Goal: Task Accomplishment & Management: Use online tool/utility

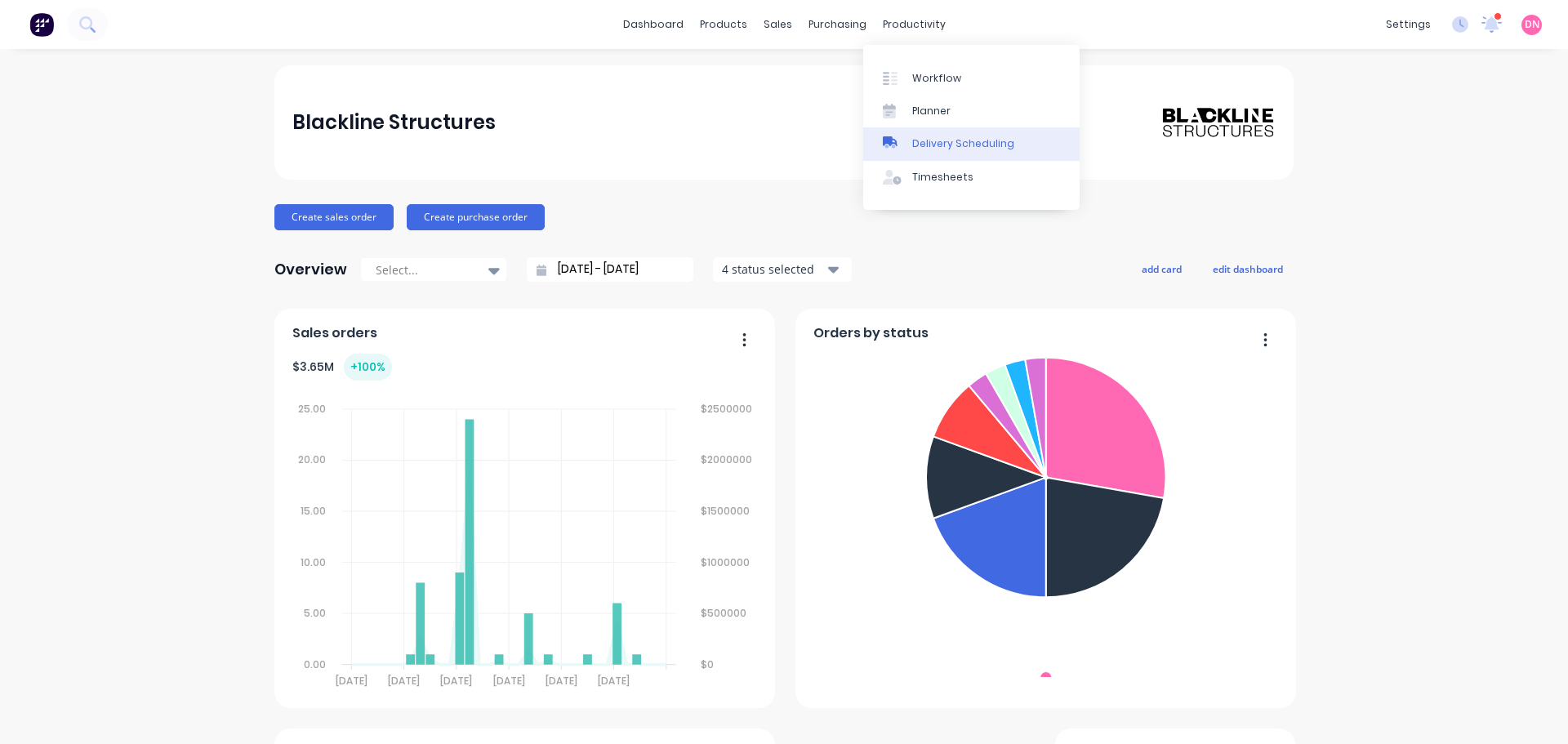
click at [934, 143] on div "Delivery Scheduling" at bounding box center [963, 143] width 102 height 15
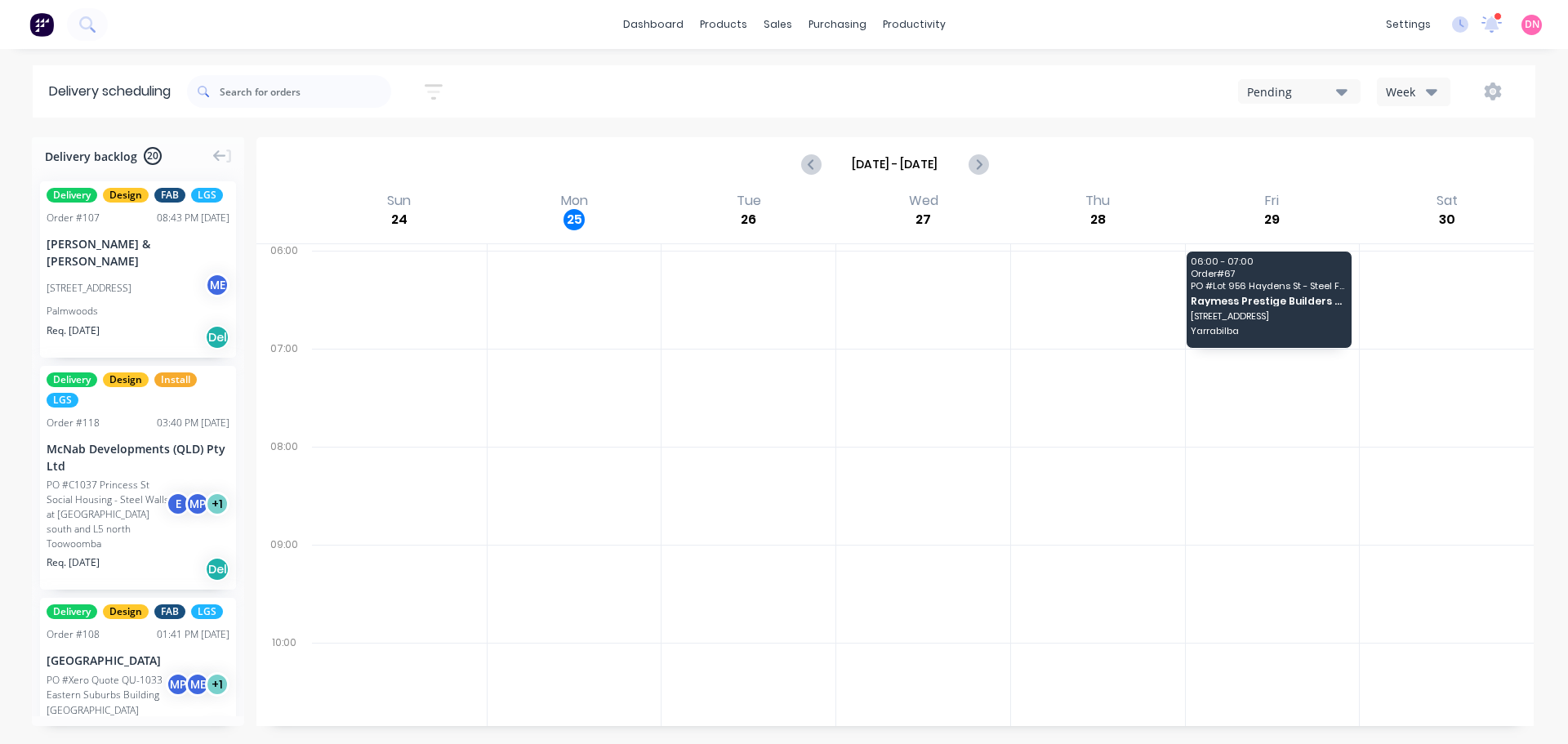
click at [1410, 103] on button "Week" at bounding box center [1414, 92] width 74 height 29
click at [1424, 164] on div "Vehicle" at bounding box center [1458, 167] width 161 height 33
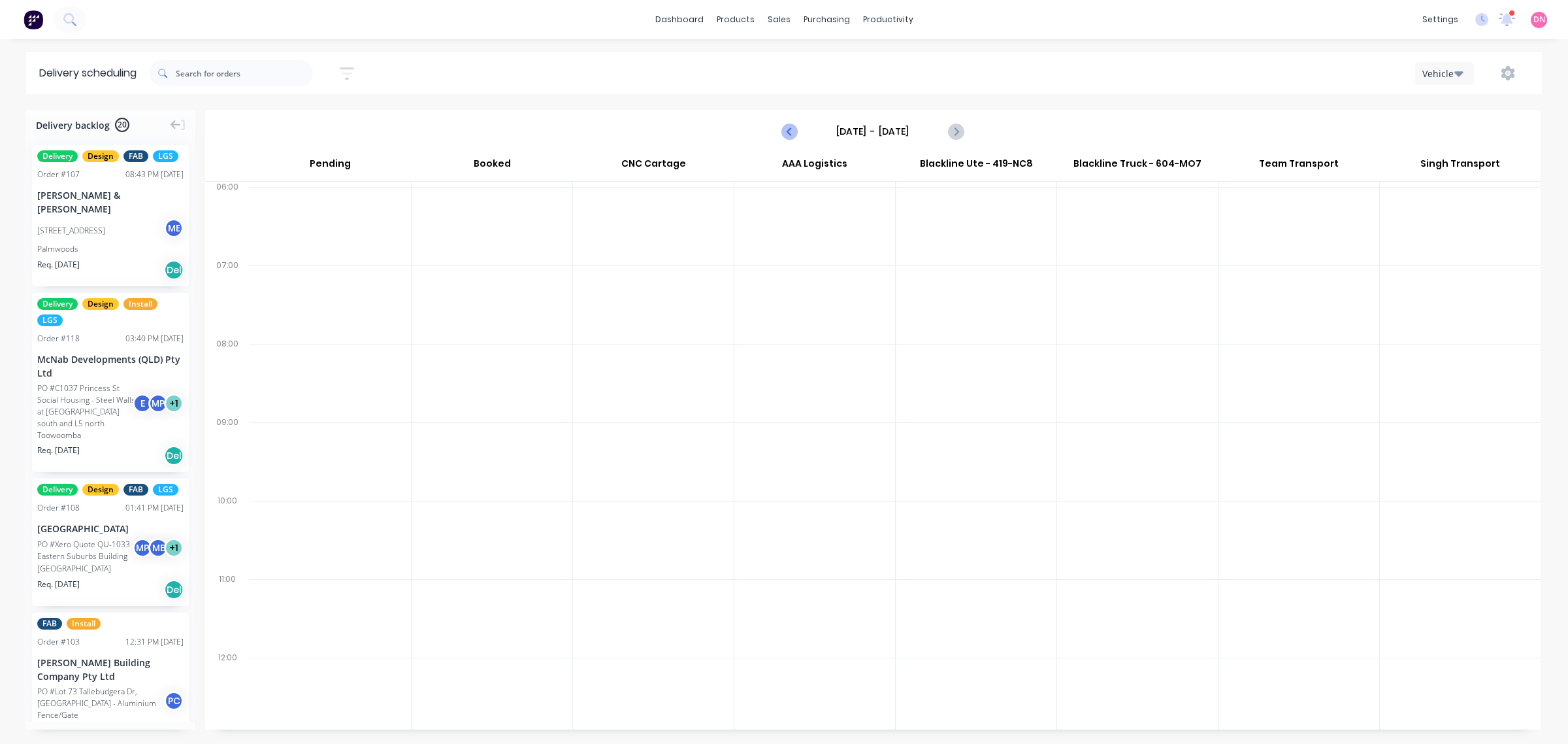
click at [792, 133] on icon "Previous page" at bounding box center [790, 131] width 16 height 16
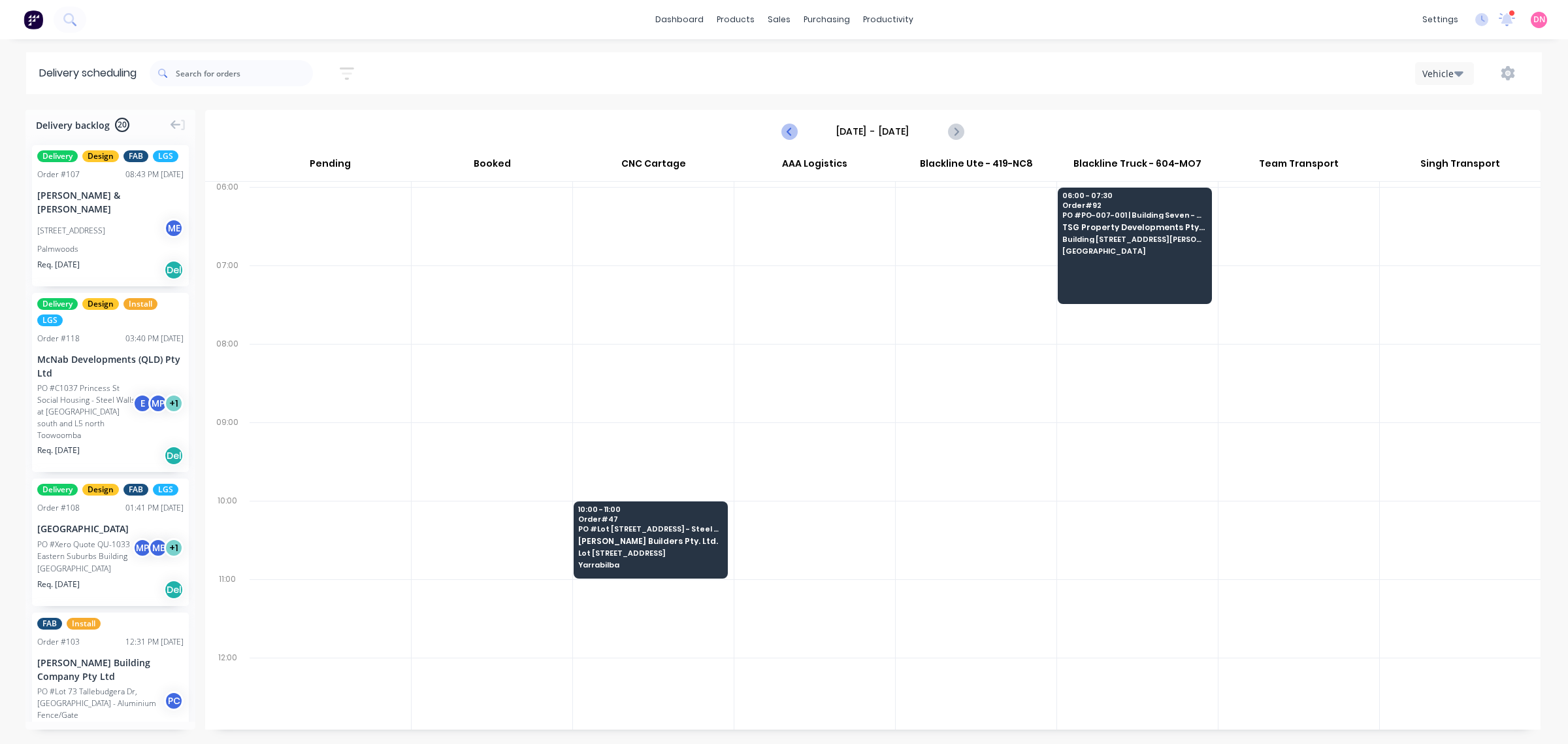
click at [782, 132] on icon "Previous page" at bounding box center [790, 131] width 16 height 16
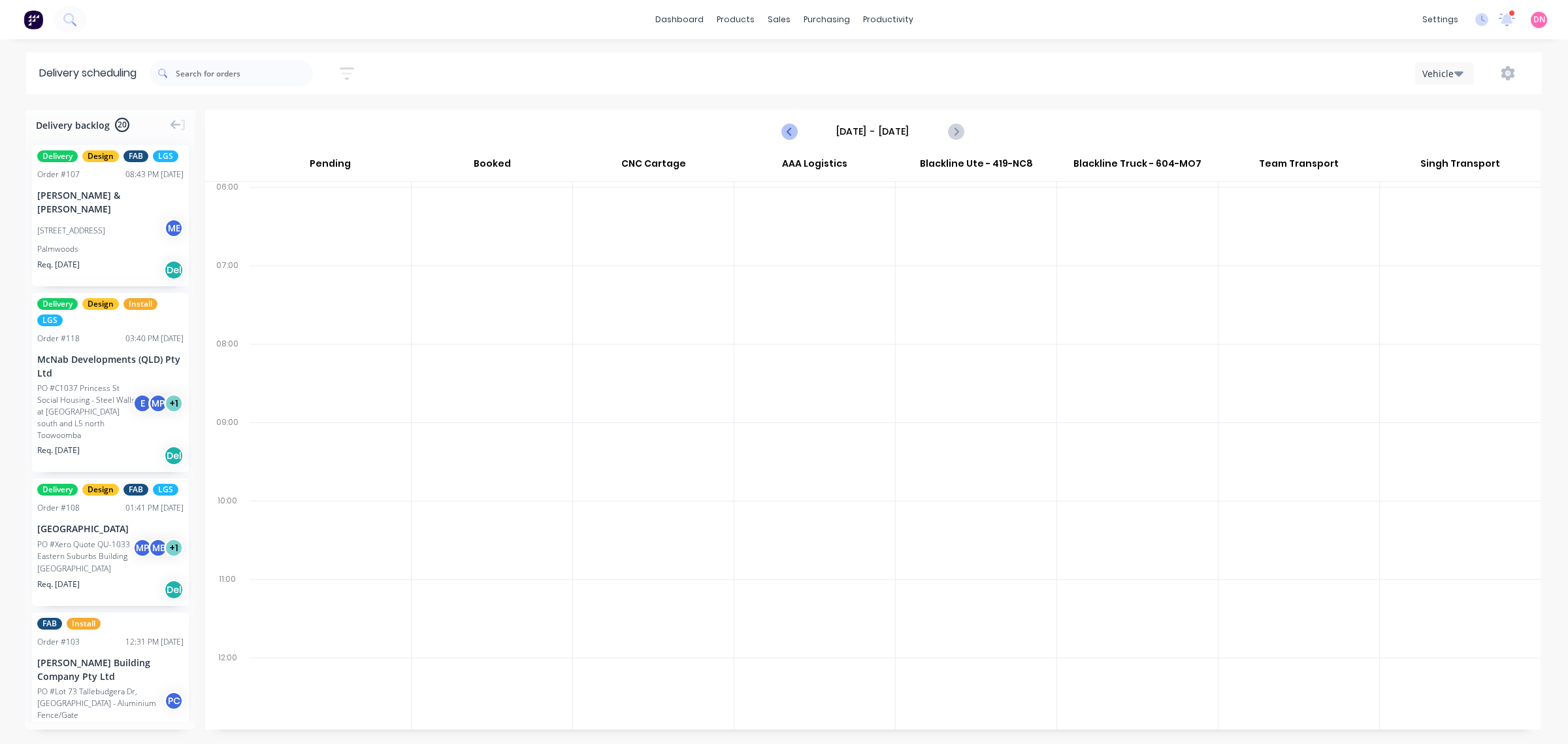
click at [782, 132] on icon "Previous page" at bounding box center [790, 131] width 16 height 16
click at [782, 133] on icon "Previous page" at bounding box center [790, 131] width 16 height 16
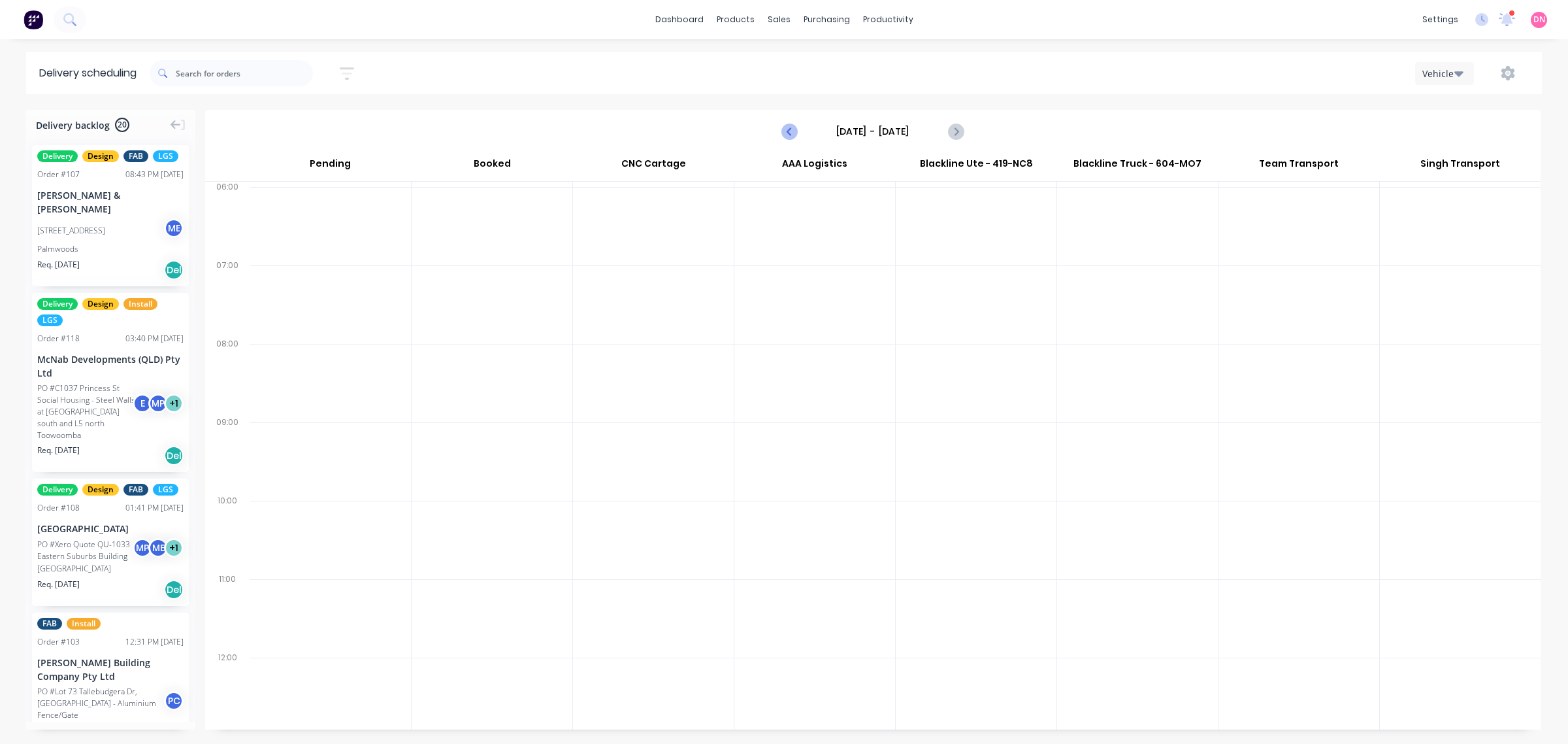
click at [782, 133] on icon "Previous page" at bounding box center [790, 131] width 16 height 16
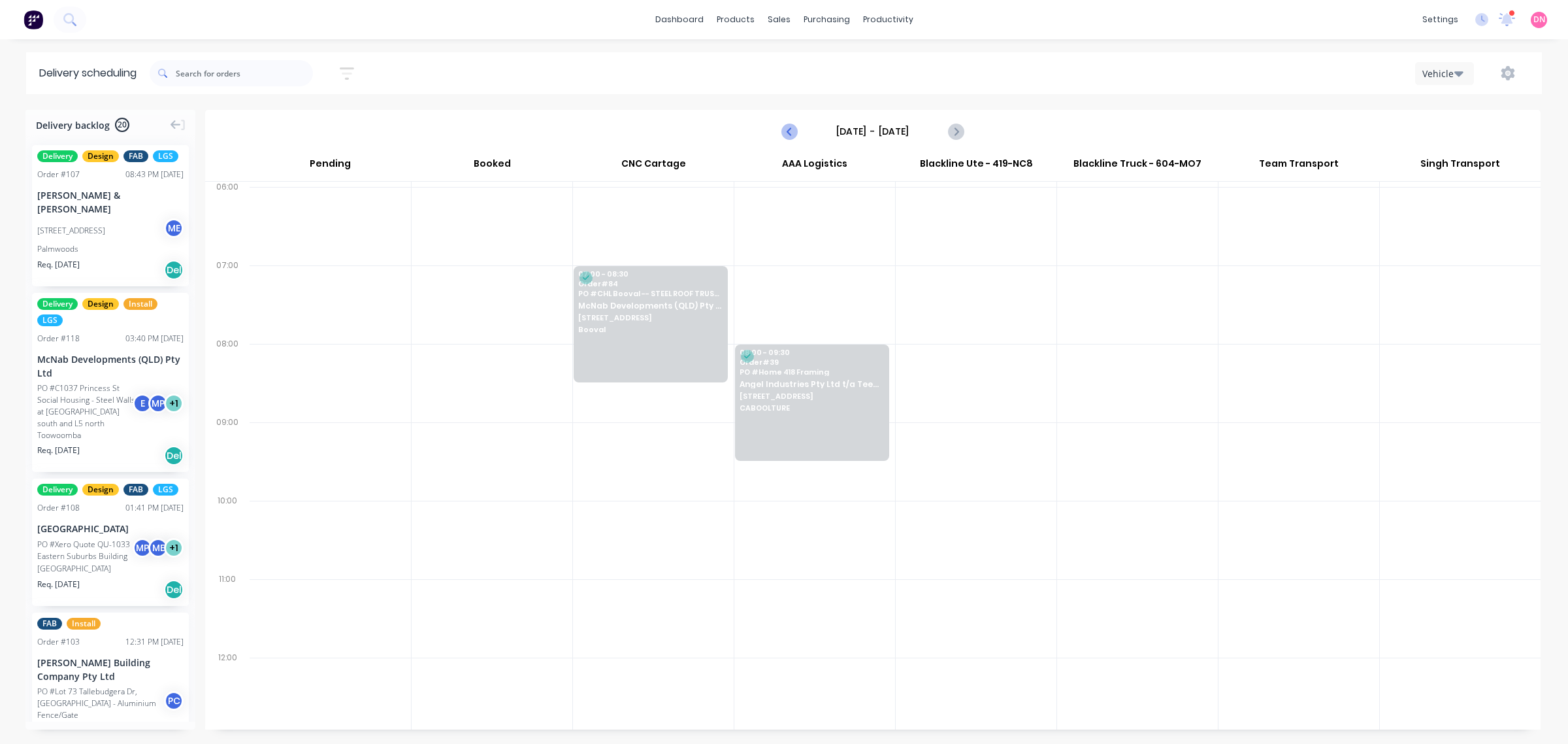
click at [789, 134] on icon "Previous page" at bounding box center [790, 131] width 16 height 16
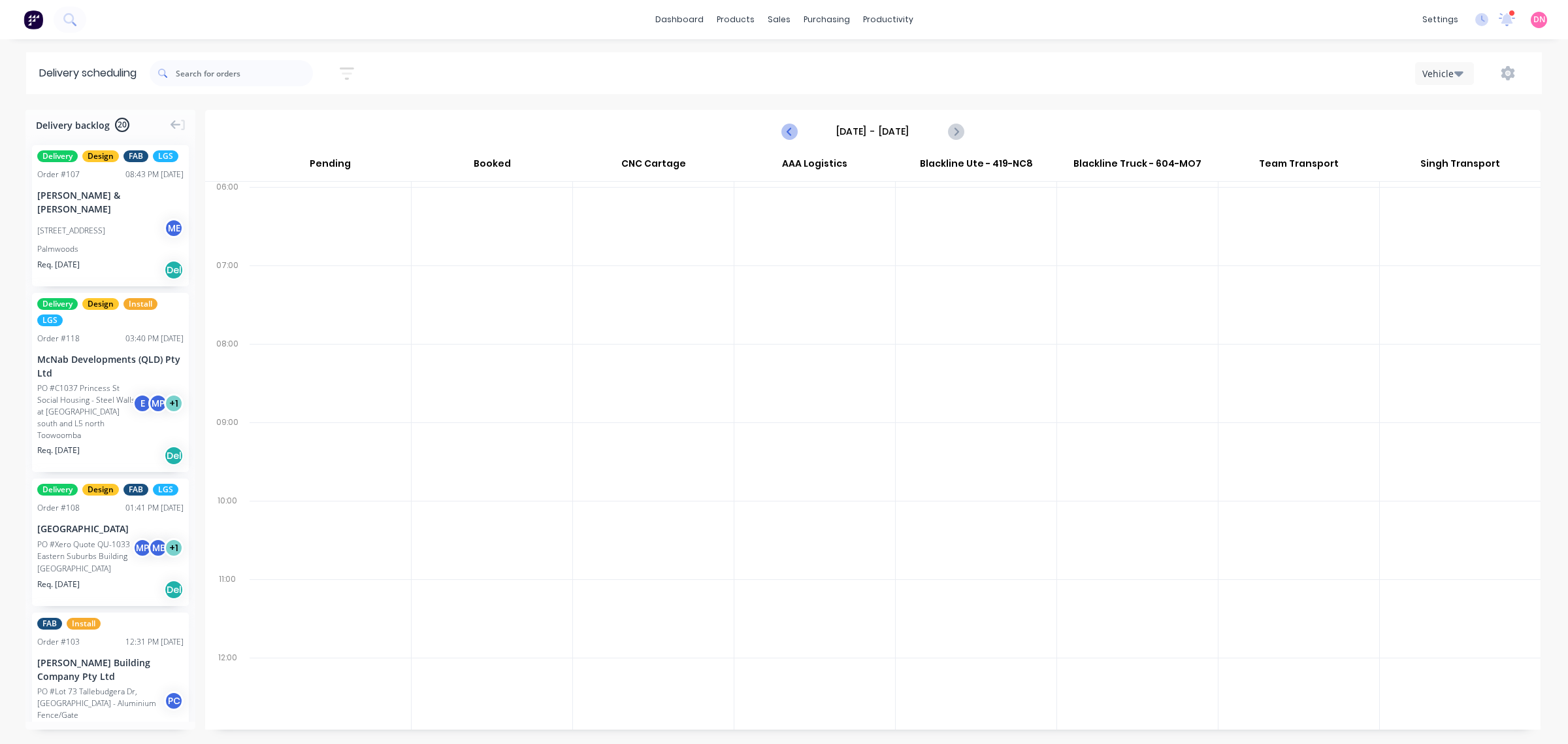
click at [789, 134] on icon "Previous page" at bounding box center [790, 131] width 16 height 16
click at [785, 132] on icon "Previous page" at bounding box center [790, 131] width 16 height 16
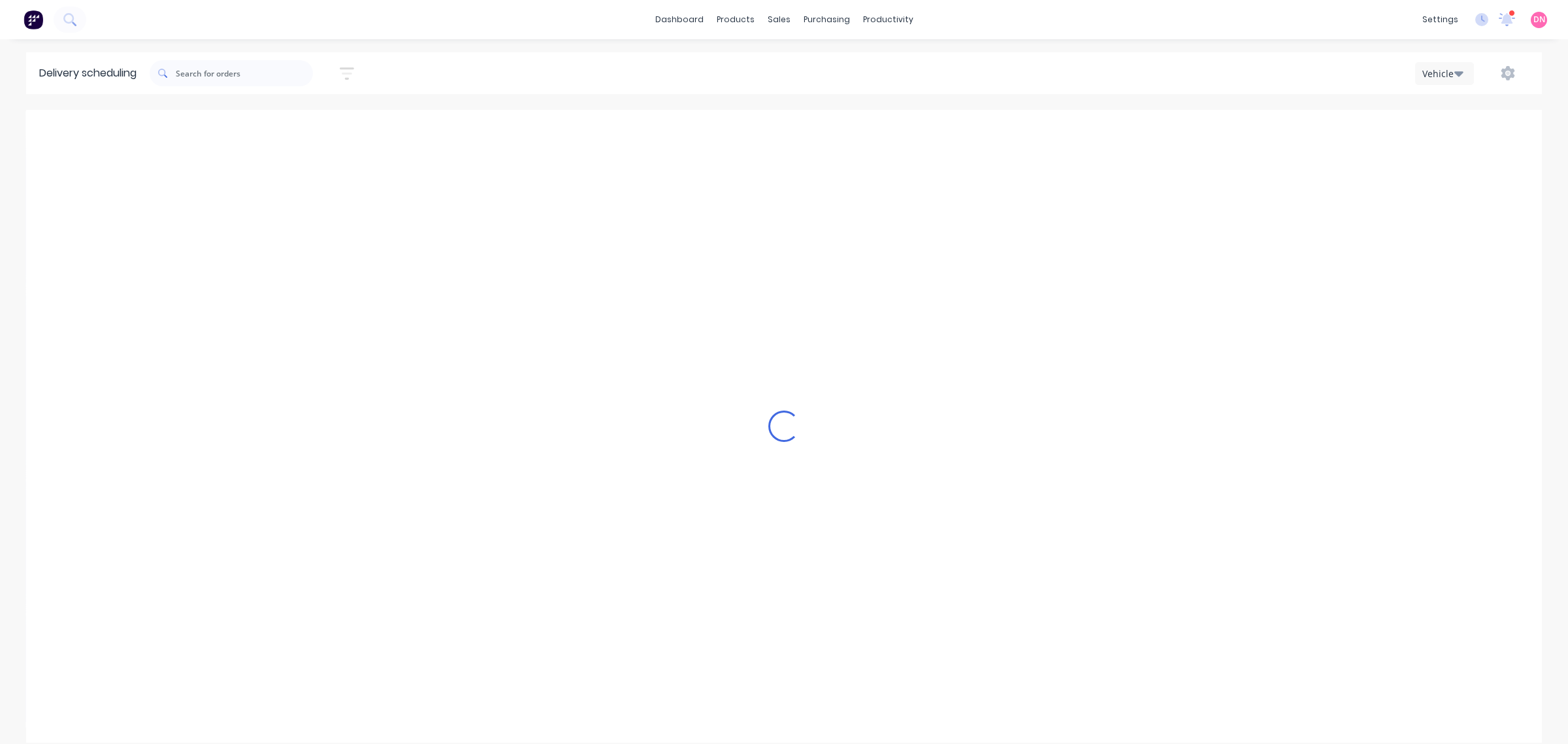
scroll to position [0, 0]
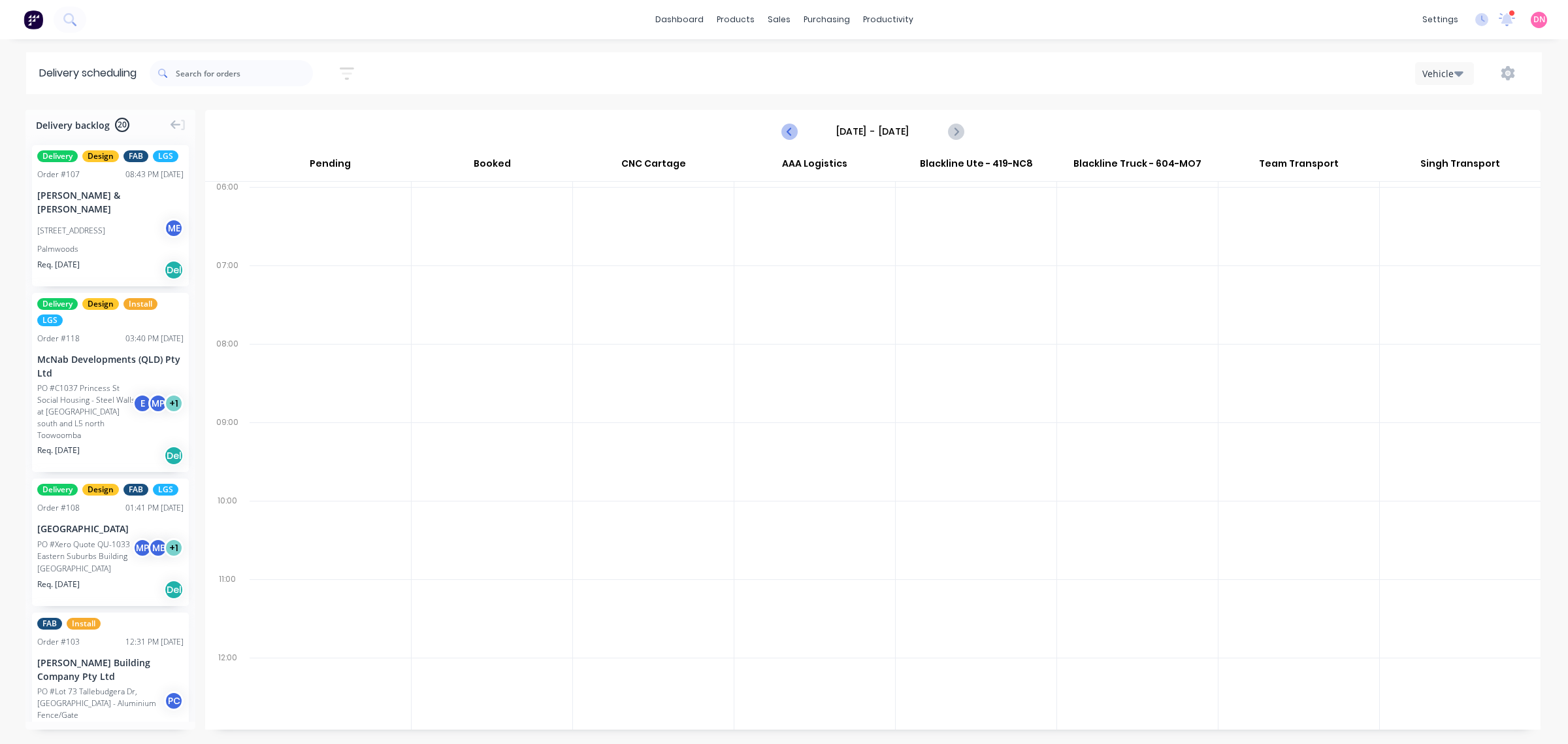
click at [785, 132] on icon "Previous page" at bounding box center [790, 131] width 16 height 16
click at [786, 132] on icon "Previous page" at bounding box center [790, 131] width 16 height 16
click at [788, 131] on icon "Previous page" at bounding box center [790, 131] width 6 height 10
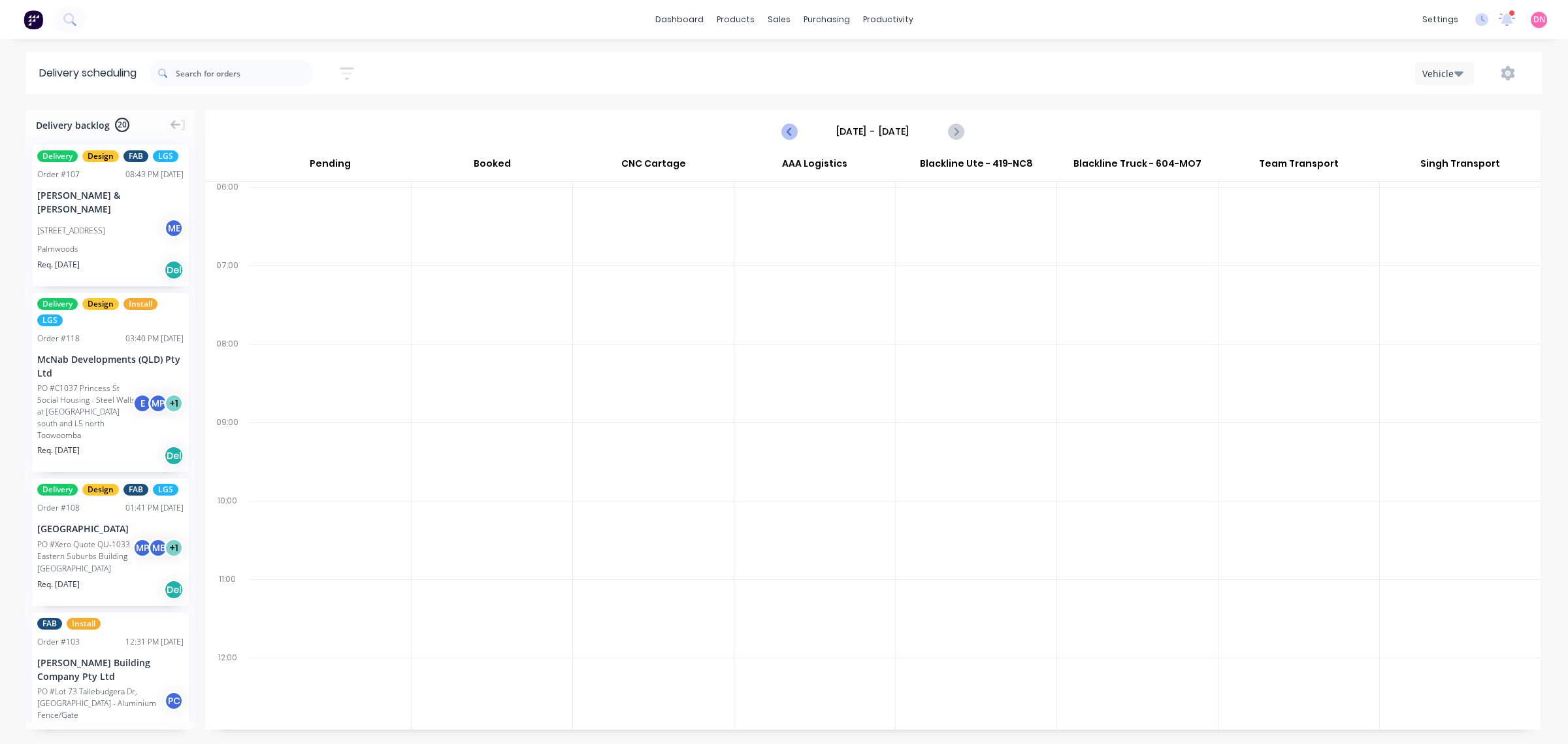
click at [788, 131] on icon "Previous page" at bounding box center [790, 131] width 6 height 10
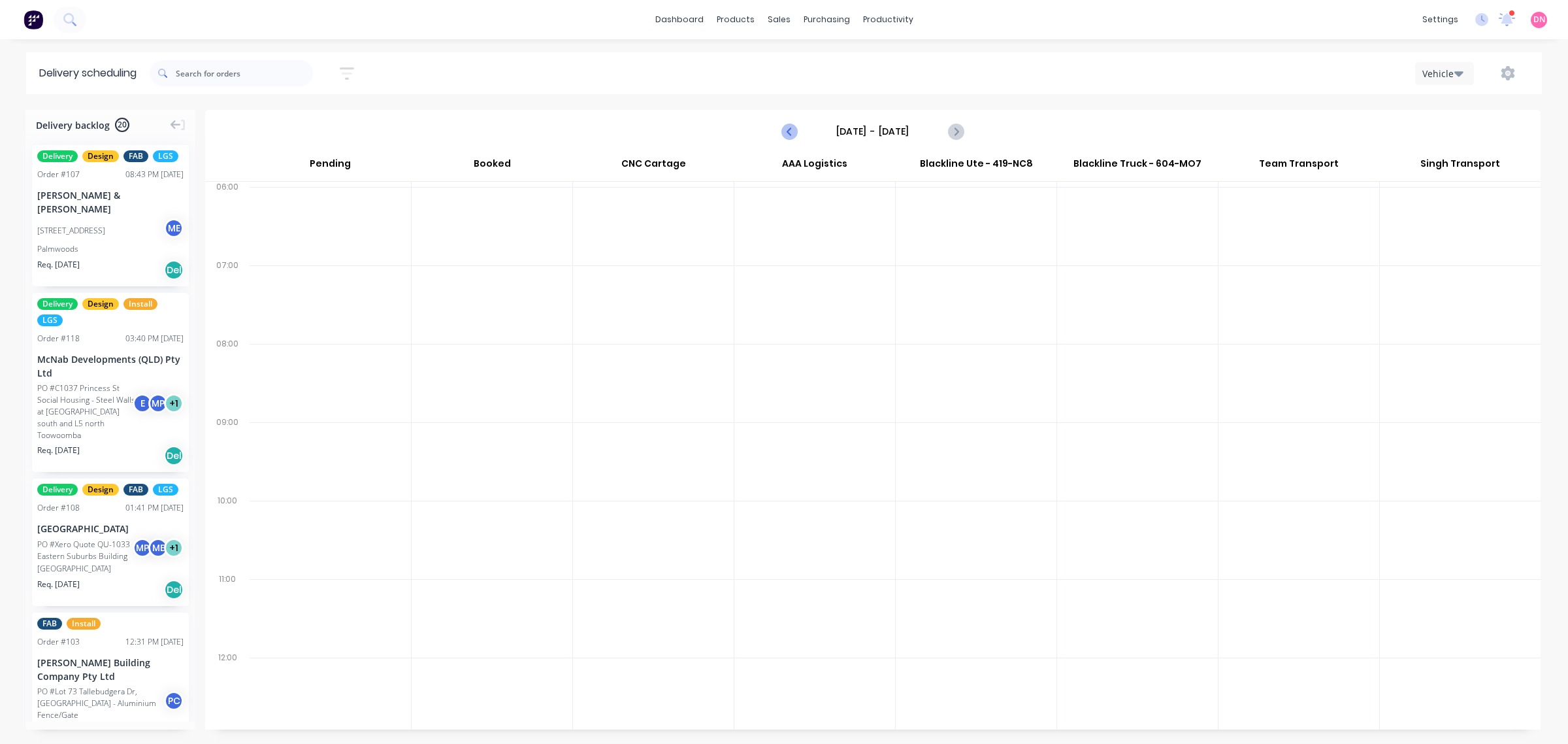
click at [788, 131] on icon "Previous page" at bounding box center [790, 131] width 6 height 10
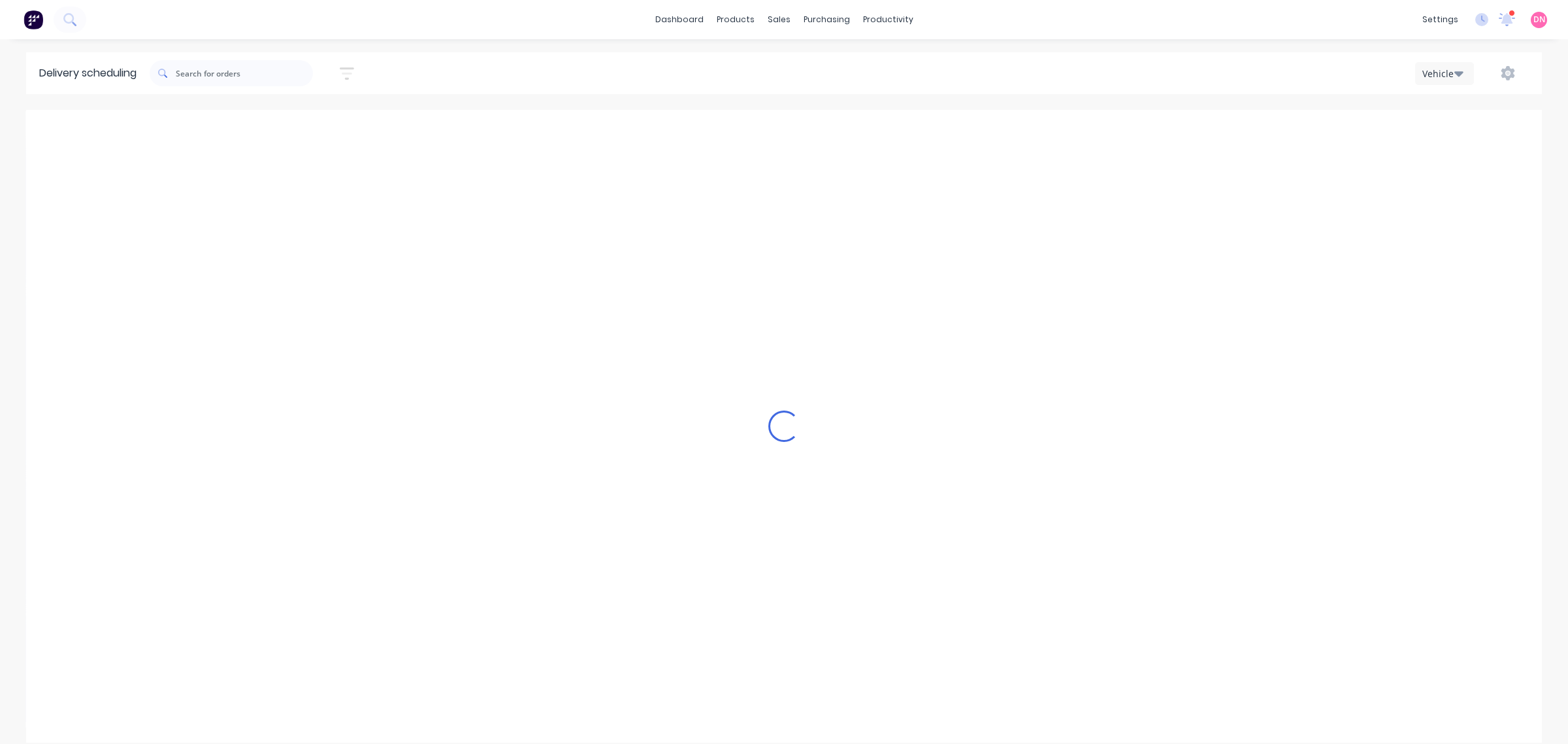
click at [788, 131] on icon "Previous page" at bounding box center [790, 131] width 6 height 10
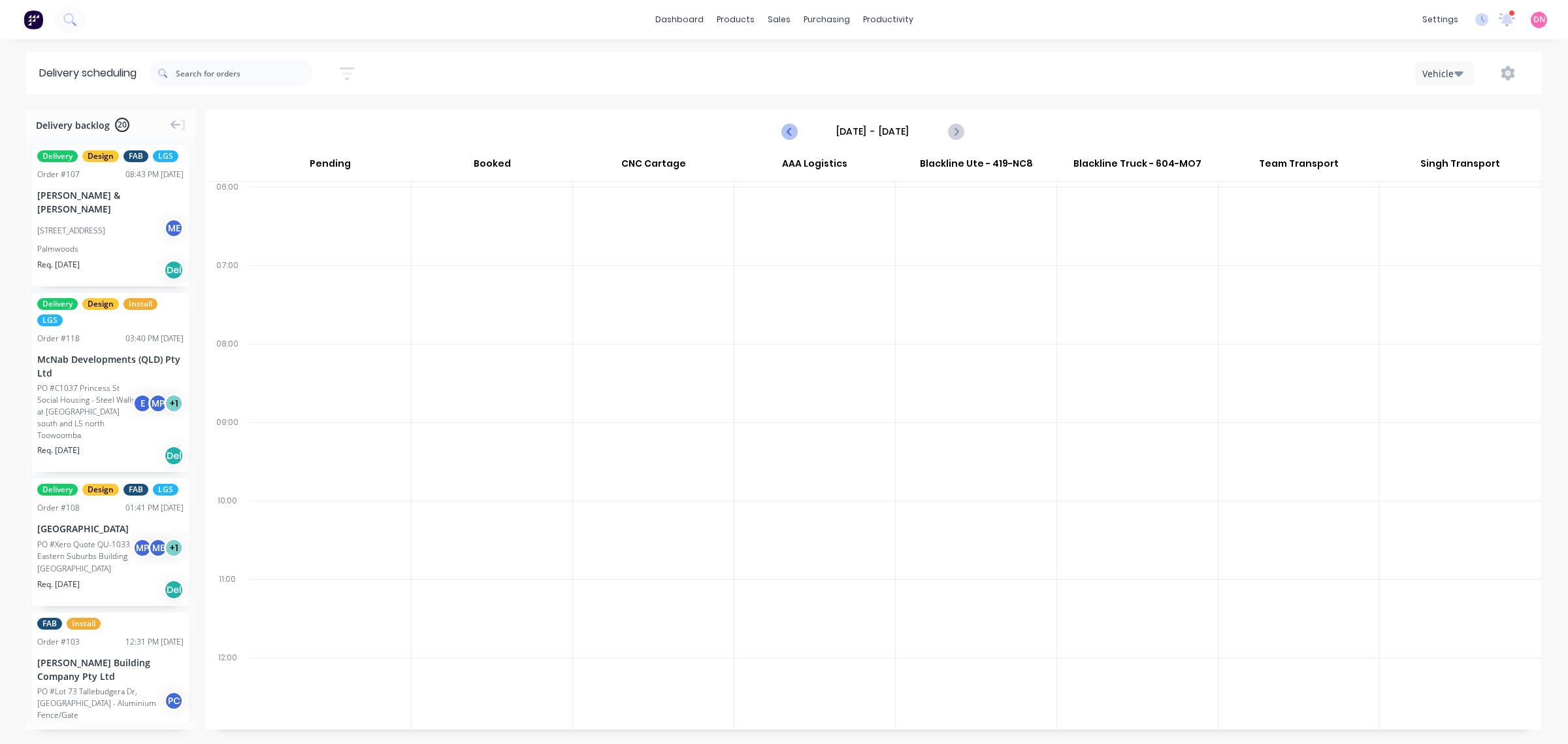
click at [788, 131] on icon "Previous page" at bounding box center [790, 131] width 6 height 10
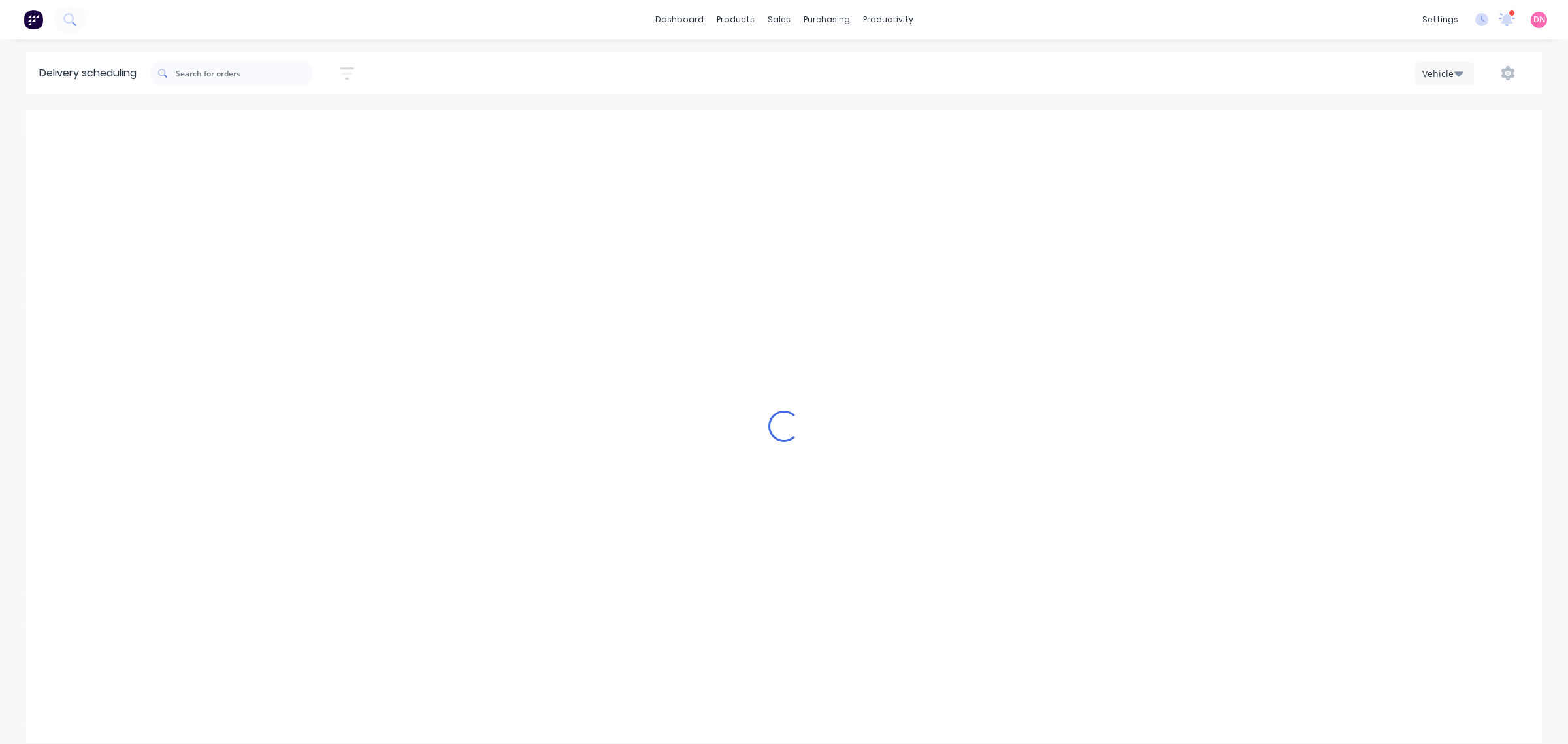
click at [788, 131] on icon "Previous page" at bounding box center [790, 131] width 6 height 10
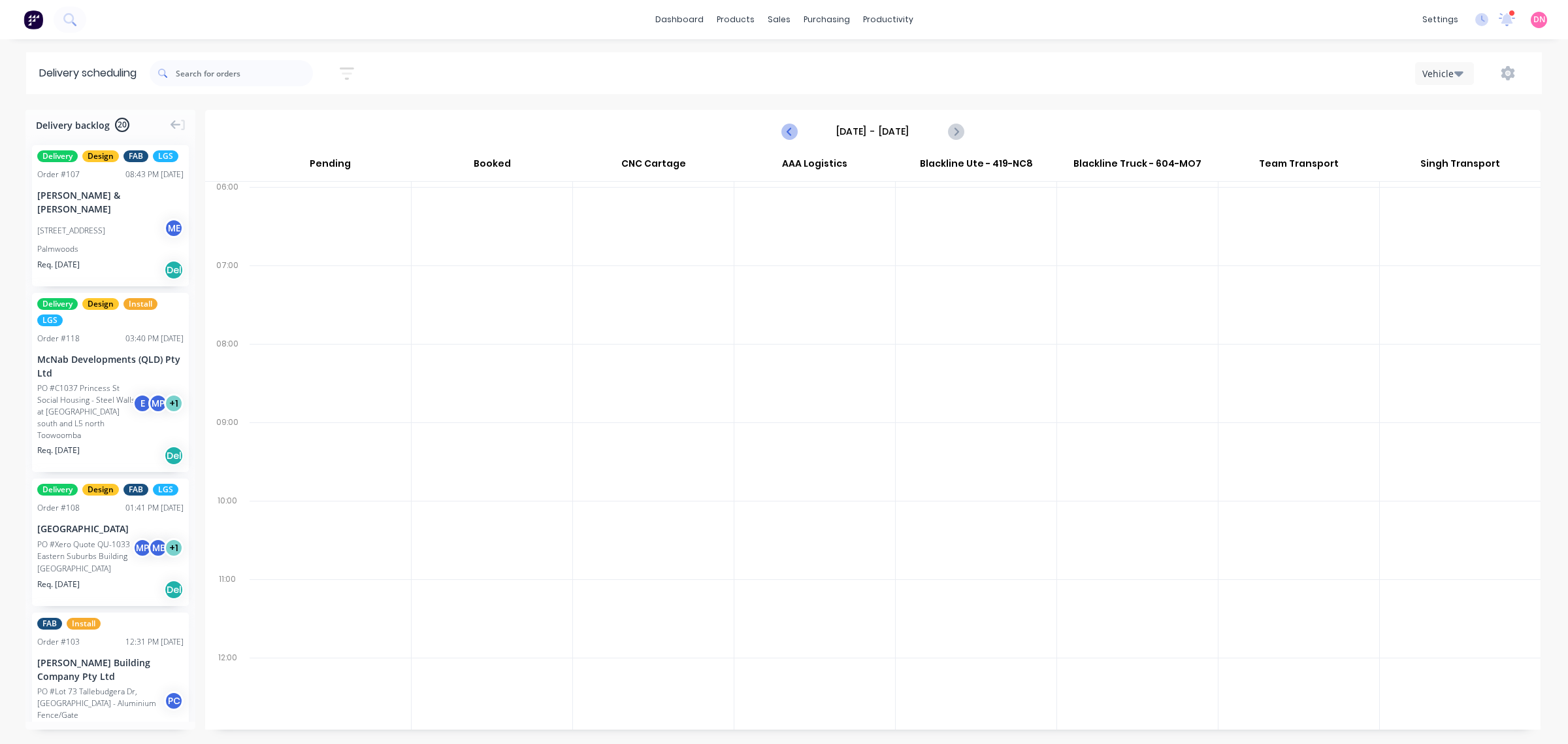
click at [790, 129] on icon "Previous page" at bounding box center [790, 131] width 6 height 10
click at [791, 129] on icon "Previous page" at bounding box center [790, 131] width 6 height 10
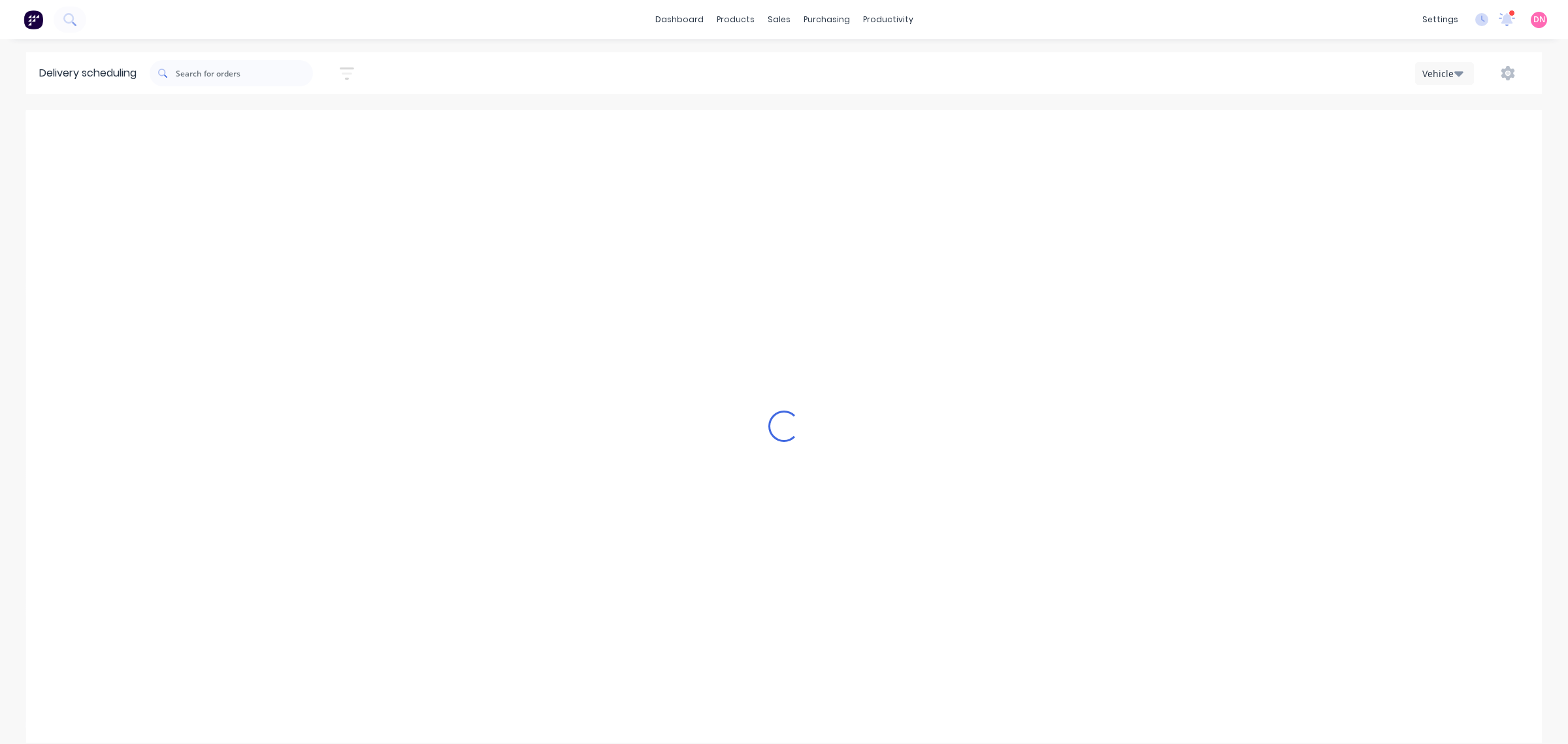
click at [791, 129] on icon "Previous page" at bounding box center [790, 131] width 6 height 10
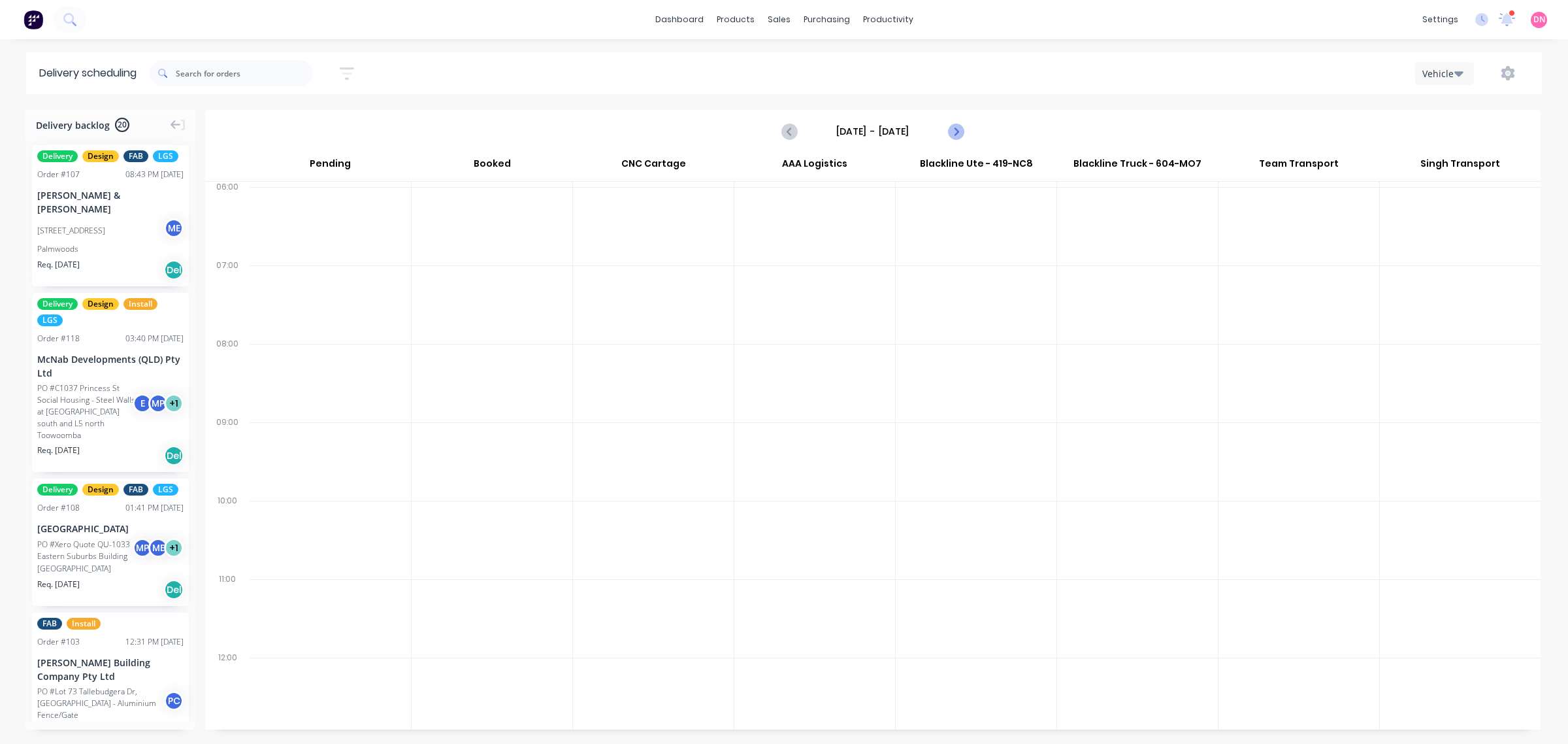
click at [948, 131] on icon "Next page" at bounding box center [955, 131] width 16 height 16
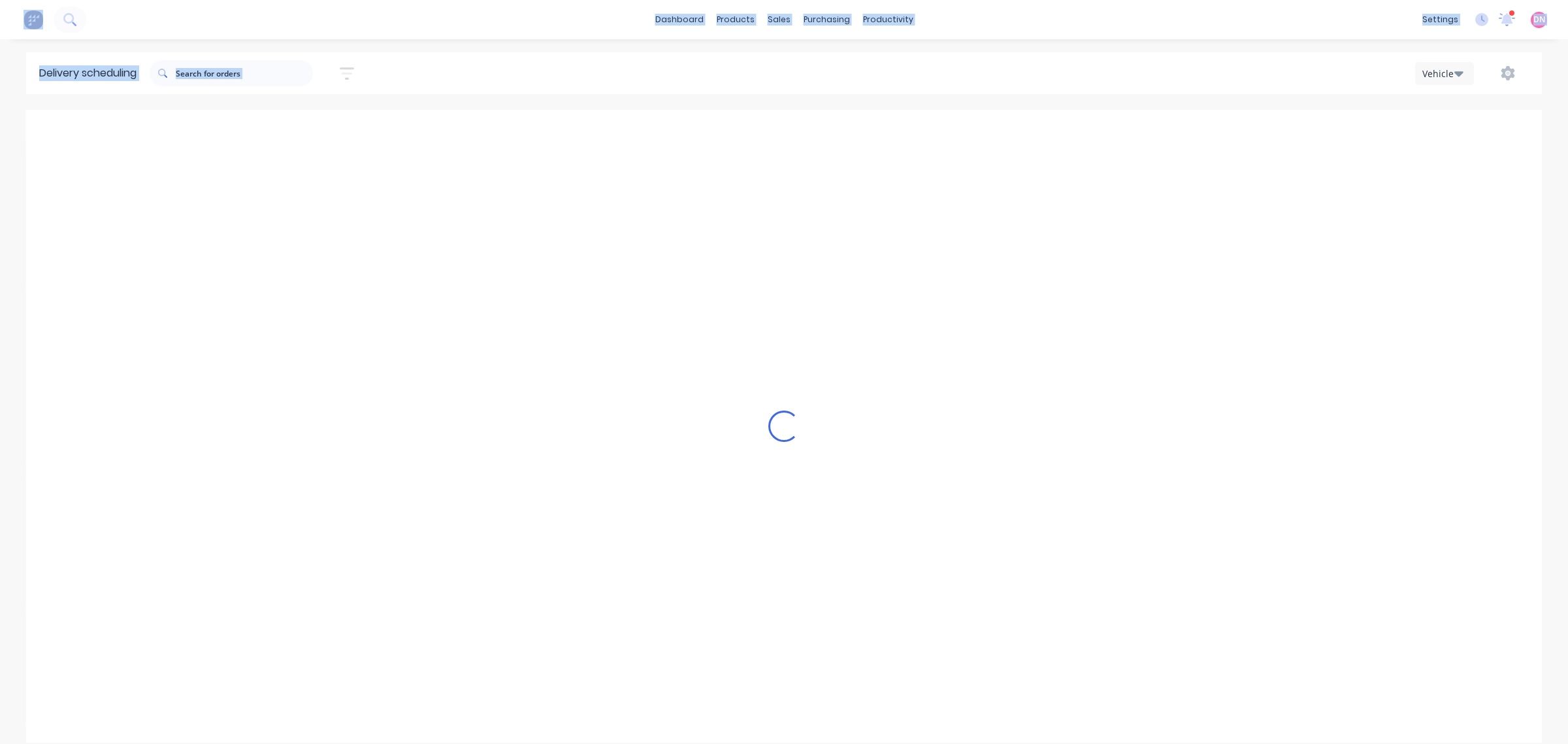
click at [948, 131] on icon "Next page" at bounding box center [955, 131] width 16 height 16
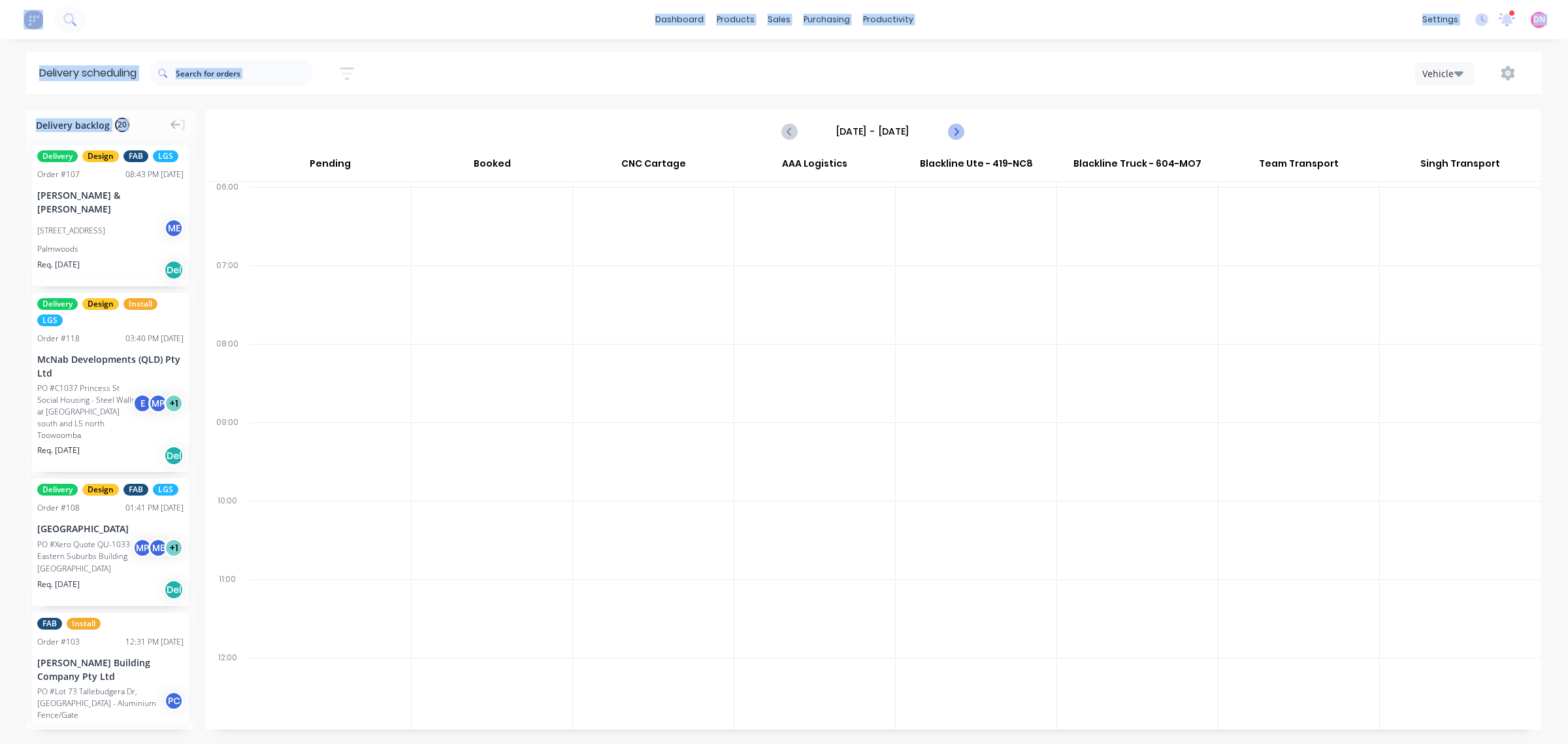
click at [948, 131] on icon "Next page" at bounding box center [955, 131] width 16 height 16
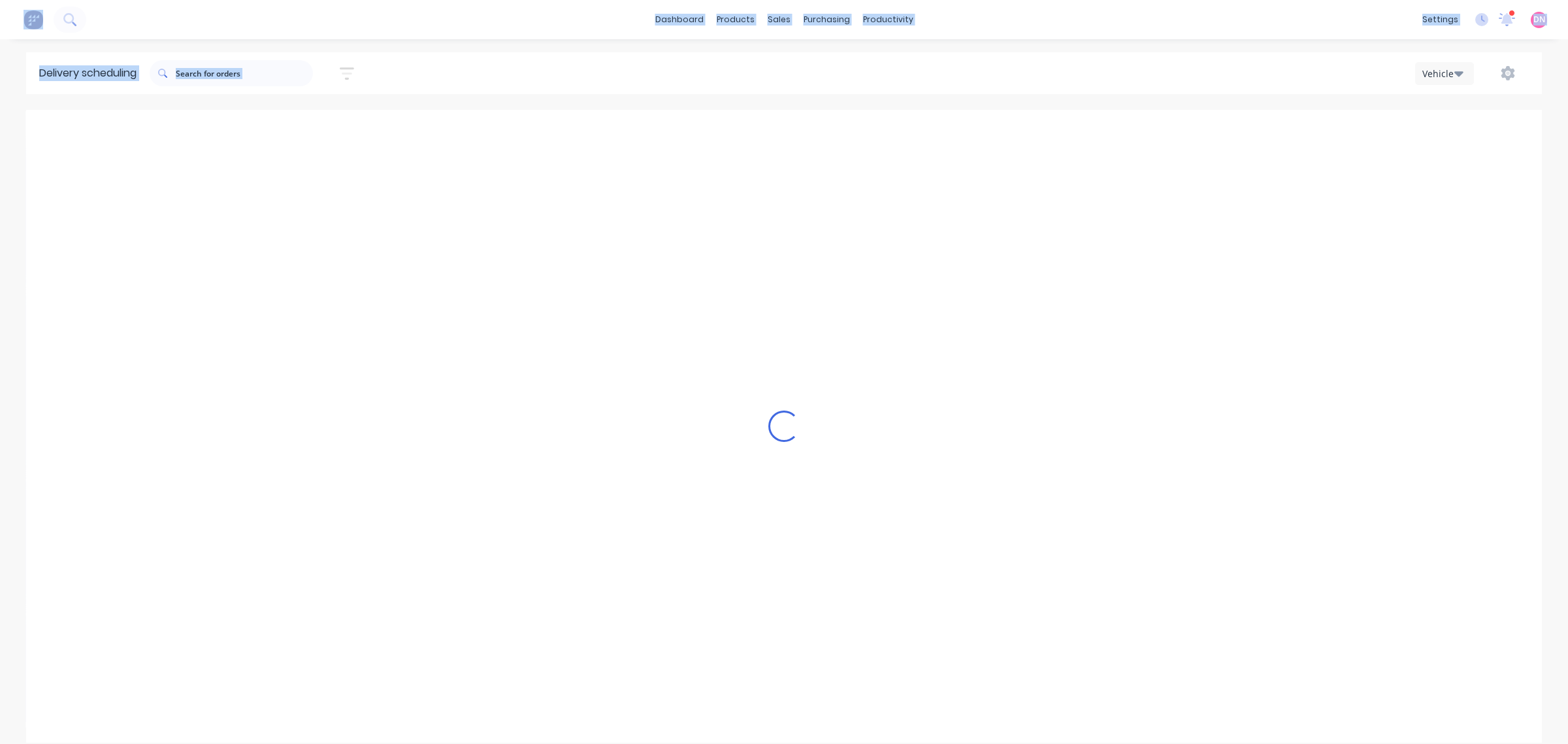
click at [948, 131] on icon "Next page" at bounding box center [955, 131] width 16 height 16
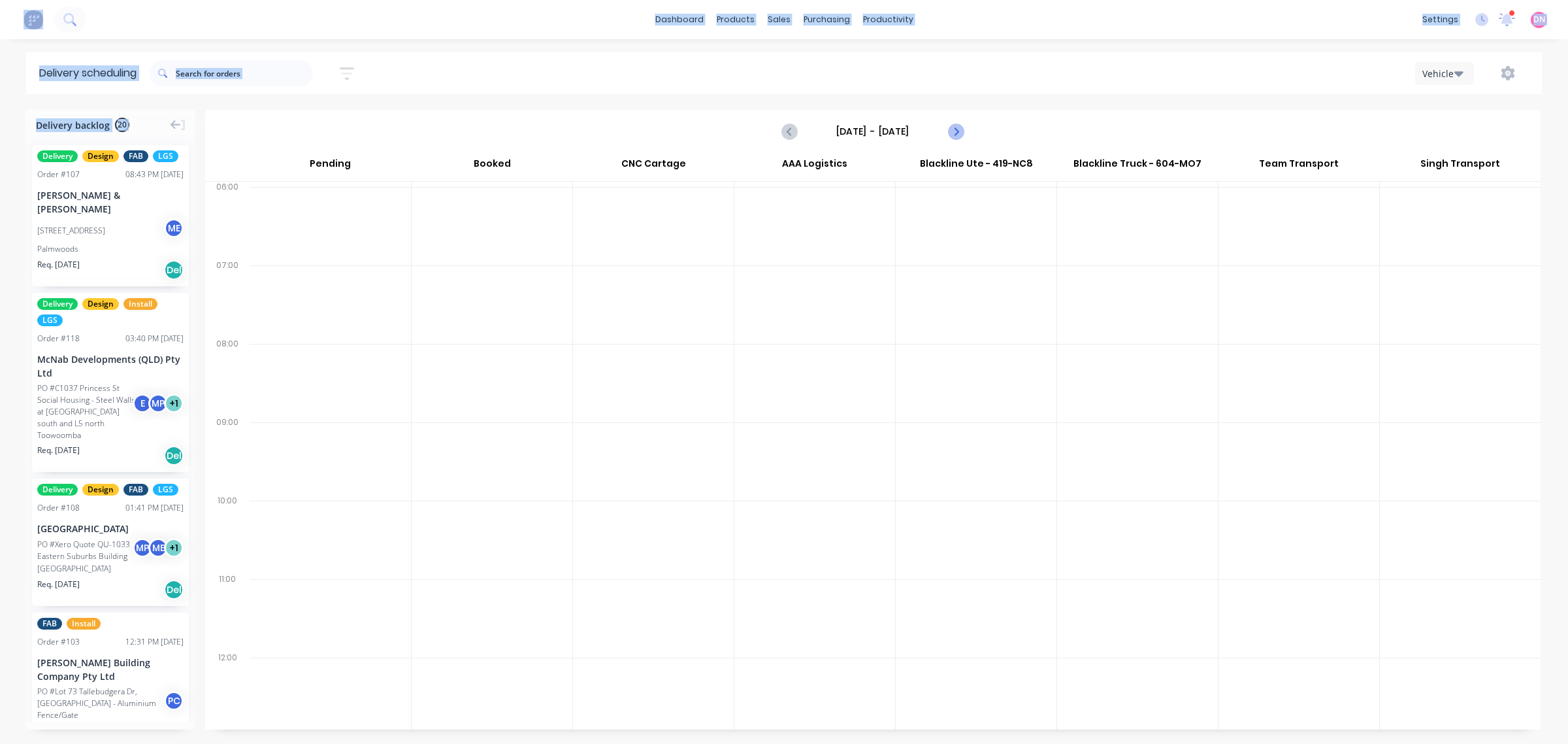
click at [948, 131] on icon "Next page" at bounding box center [955, 131] width 16 height 16
type input "[DATE] - [DATE]"
click at [887, 87] on link "Planner" at bounding box center [938, 89] width 173 height 26
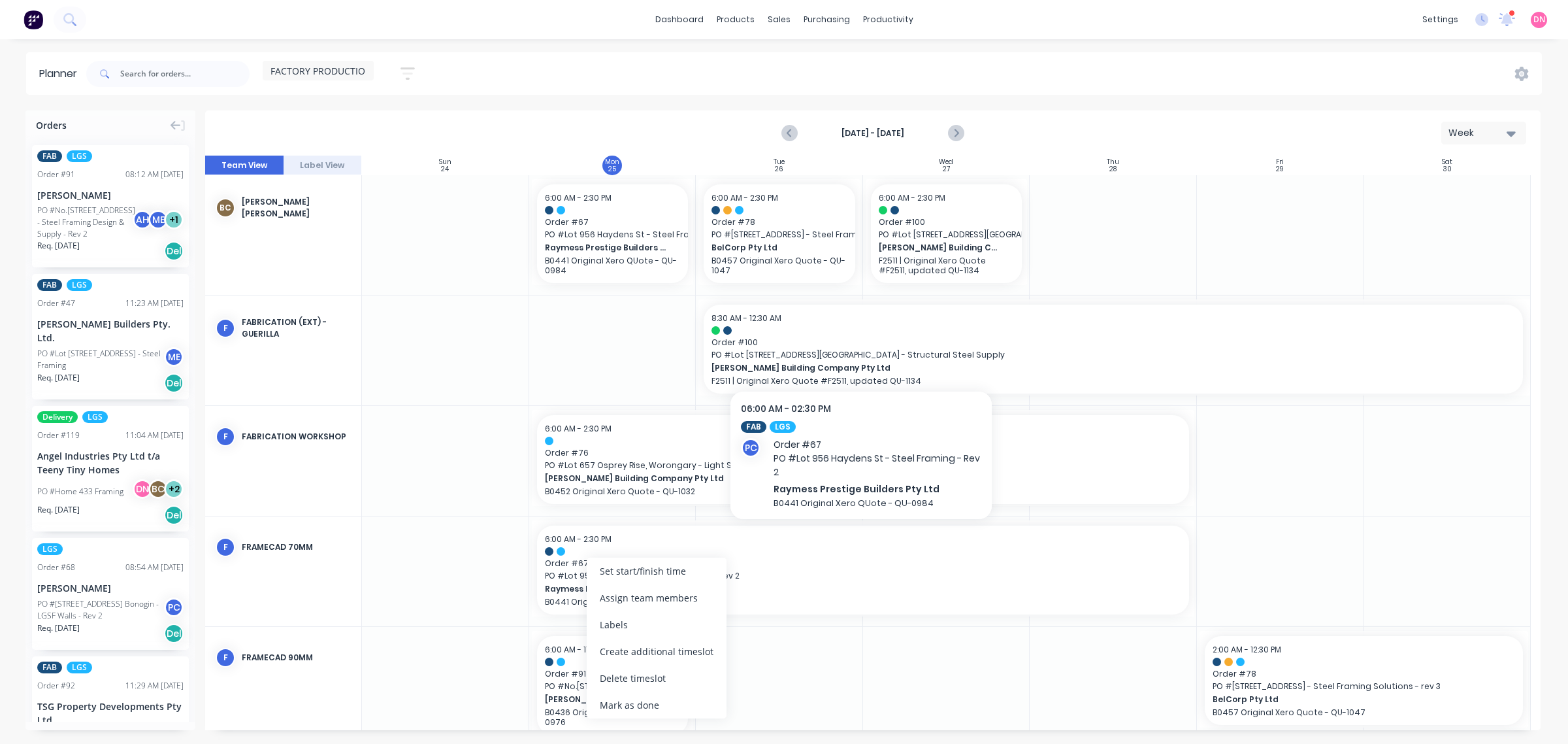
click at [782, 595] on div at bounding box center [779, 571] width 167 height 110
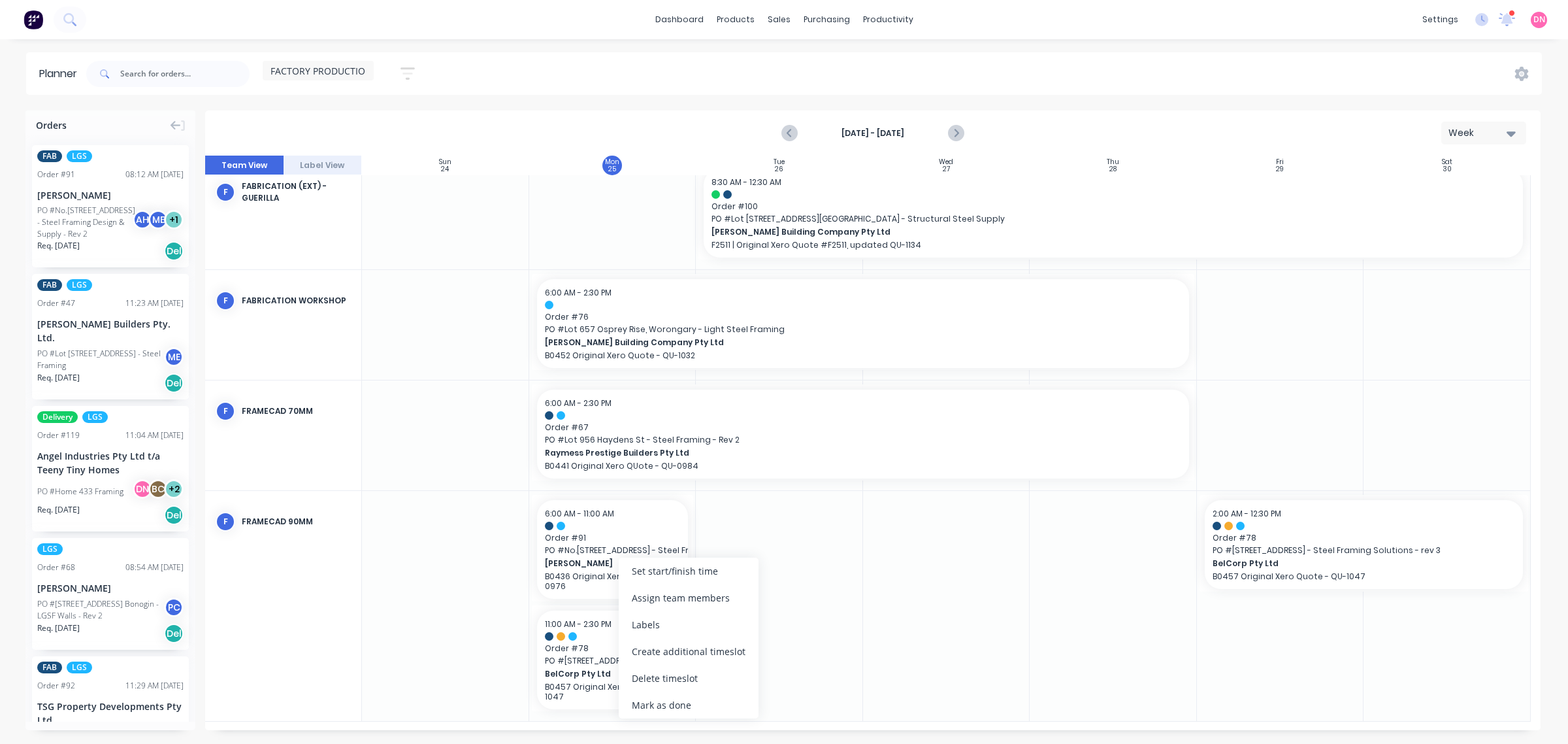
scroll to position [126, 0]
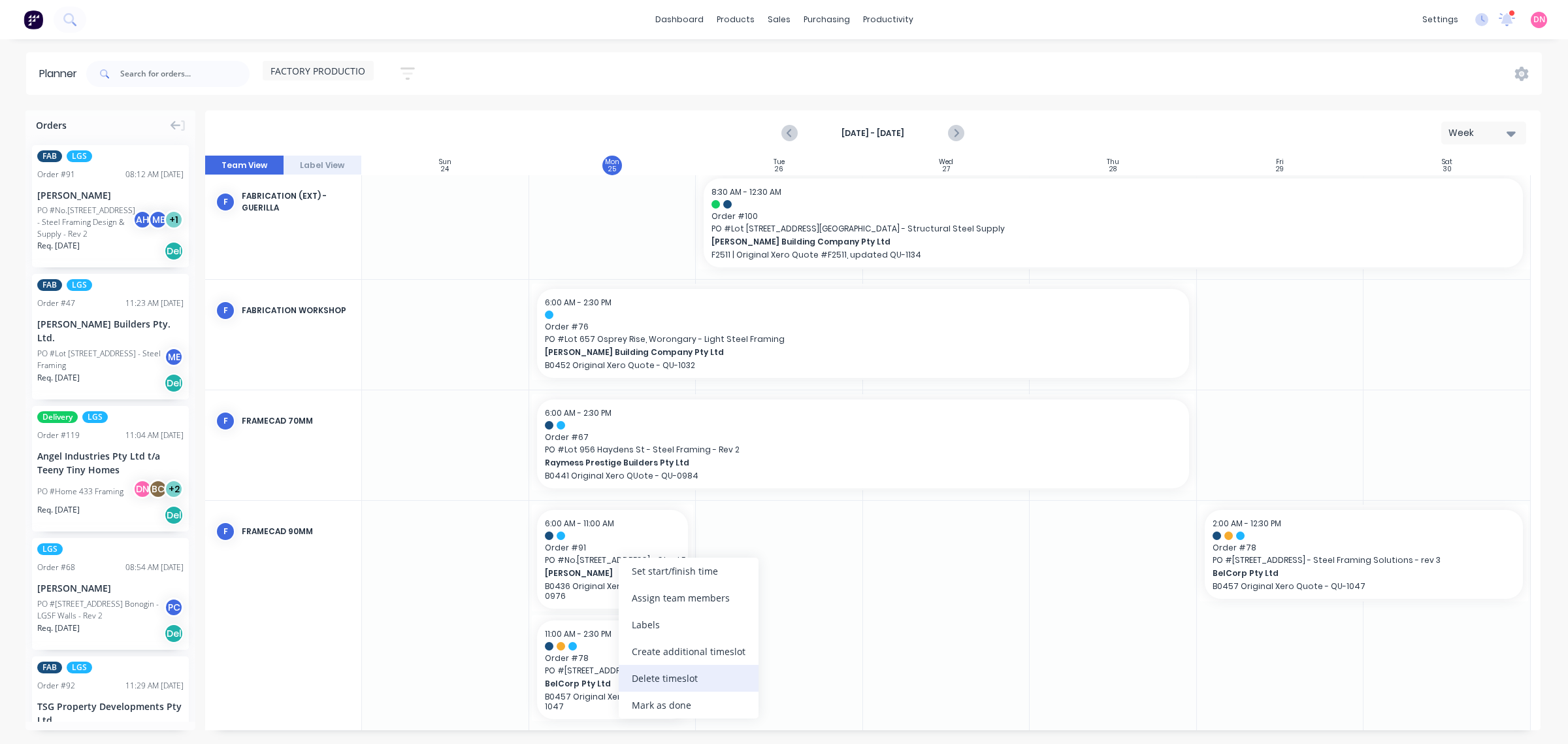
click at [637, 595] on div "Delete timeslot" at bounding box center [689, 678] width 140 height 27
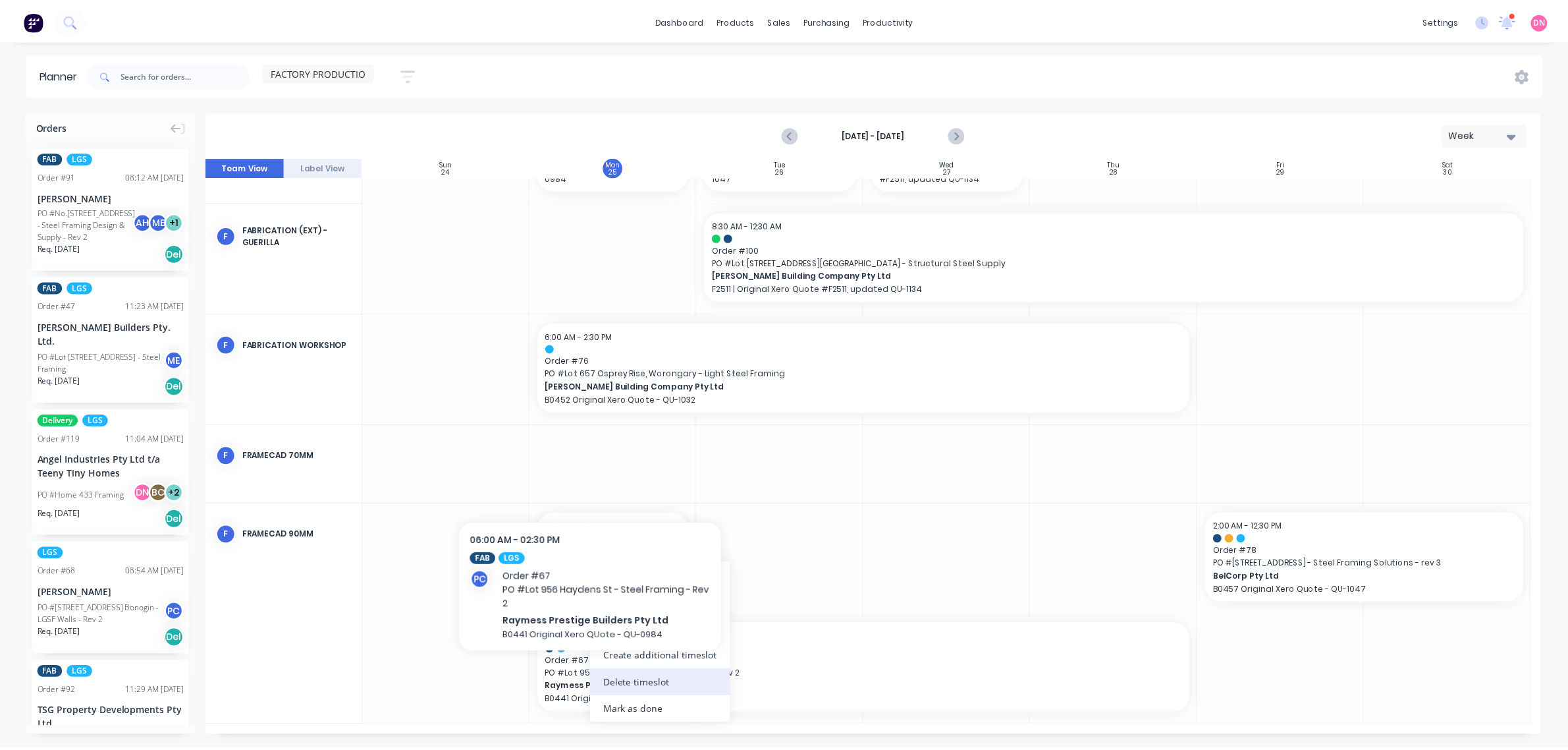
scroll to position [86, 0]
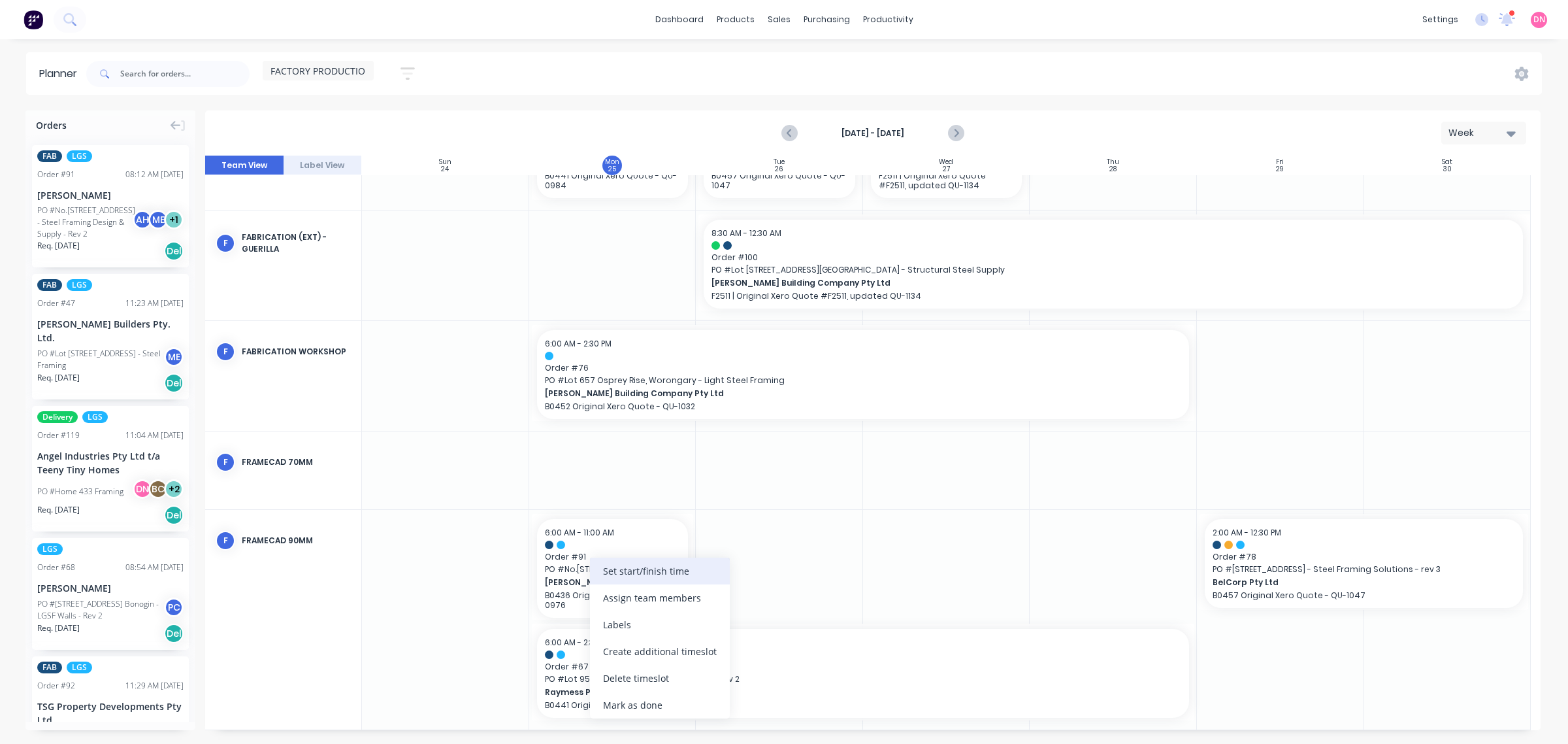
click at [653, 572] on div "Set start/finish time" at bounding box center [660, 571] width 140 height 27
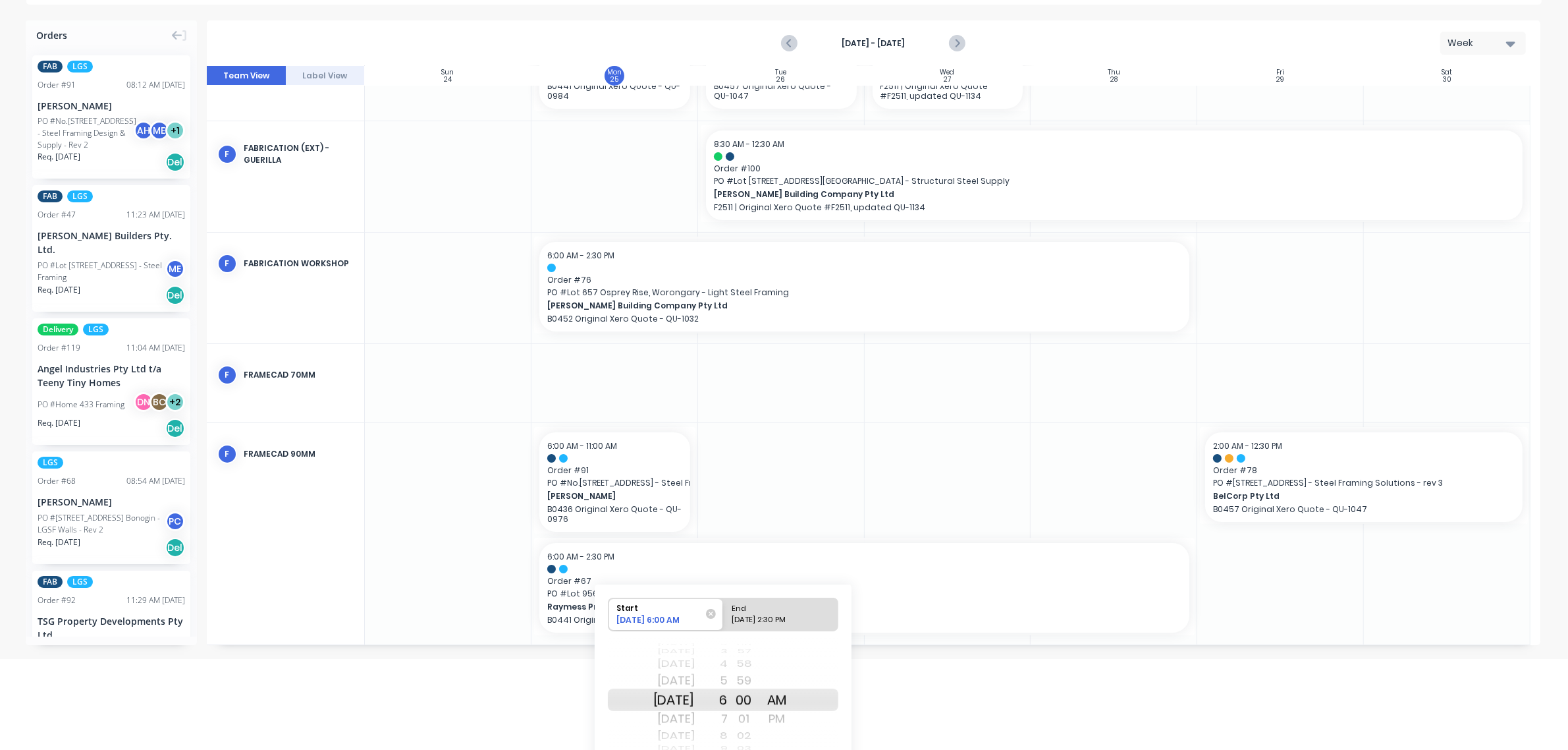
scroll to position [149, 0]
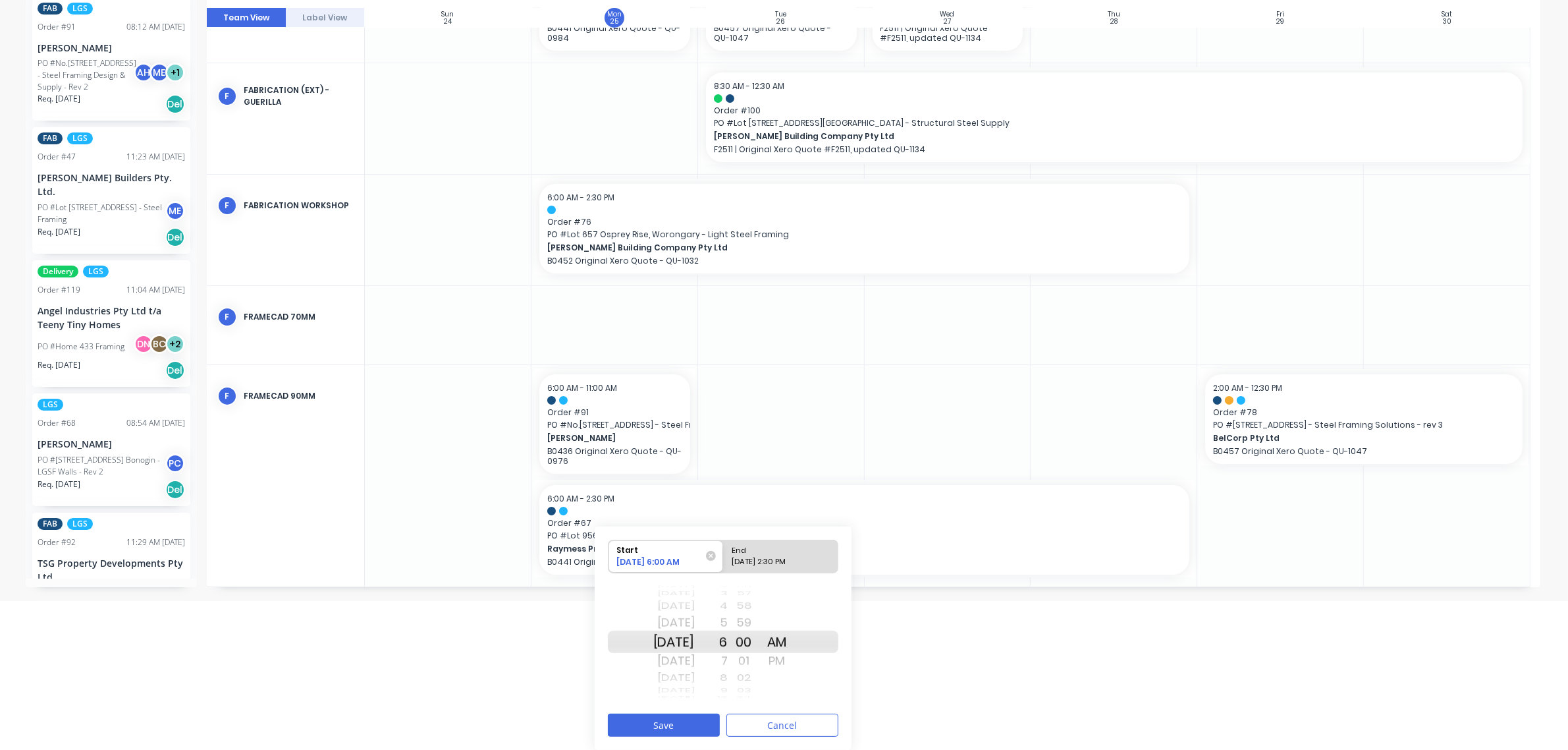
click at [728, 600] on div "7" at bounding box center [711, 661] width 33 height 21
click at [728, 600] on div "9" at bounding box center [711, 678] width 33 height 17
click at [728, 600] on div "11" at bounding box center [711, 678] width 33 height 17
click at [673, 600] on button "Save" at bounding box center [664, 725] width 112 height 23
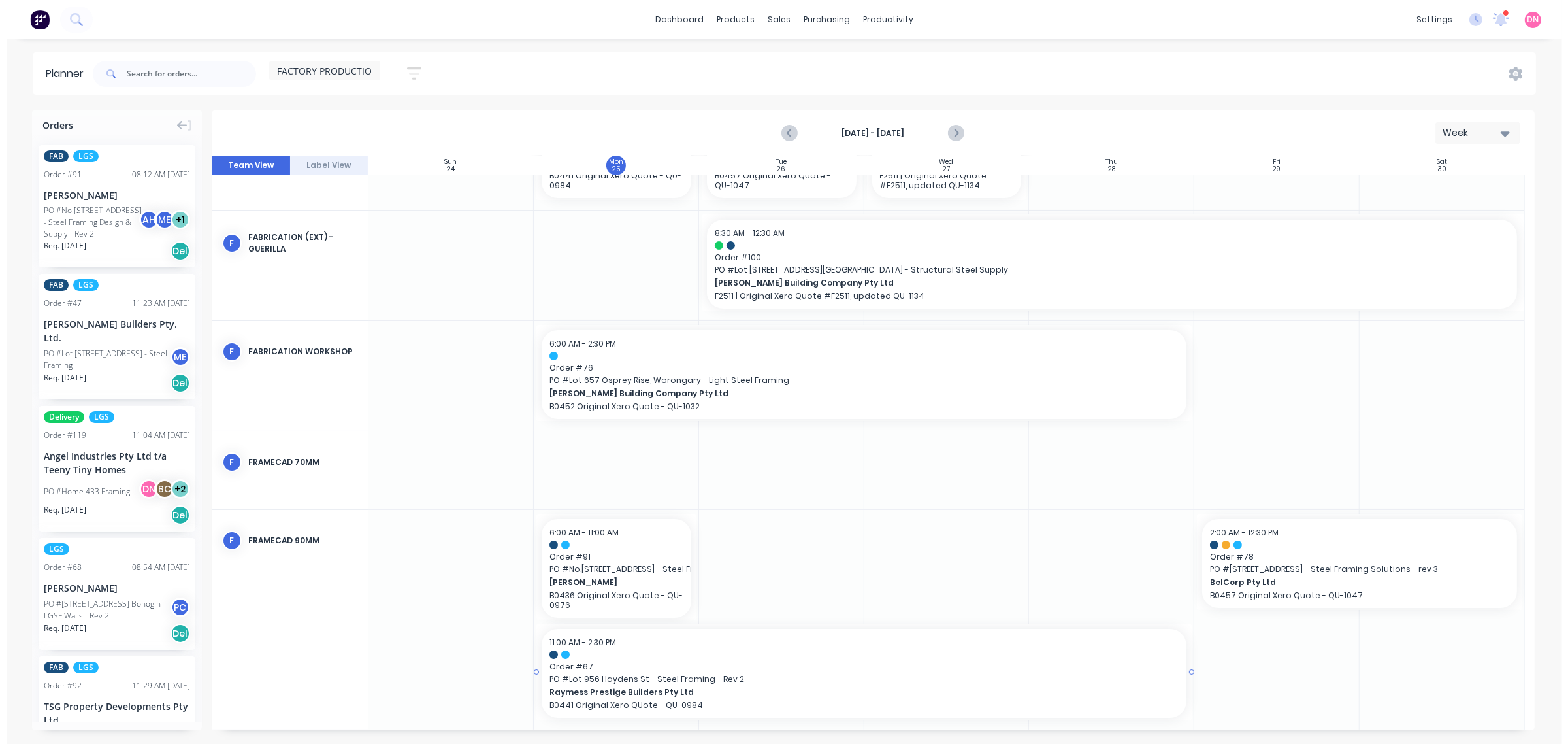
scroll to position [0, 0]
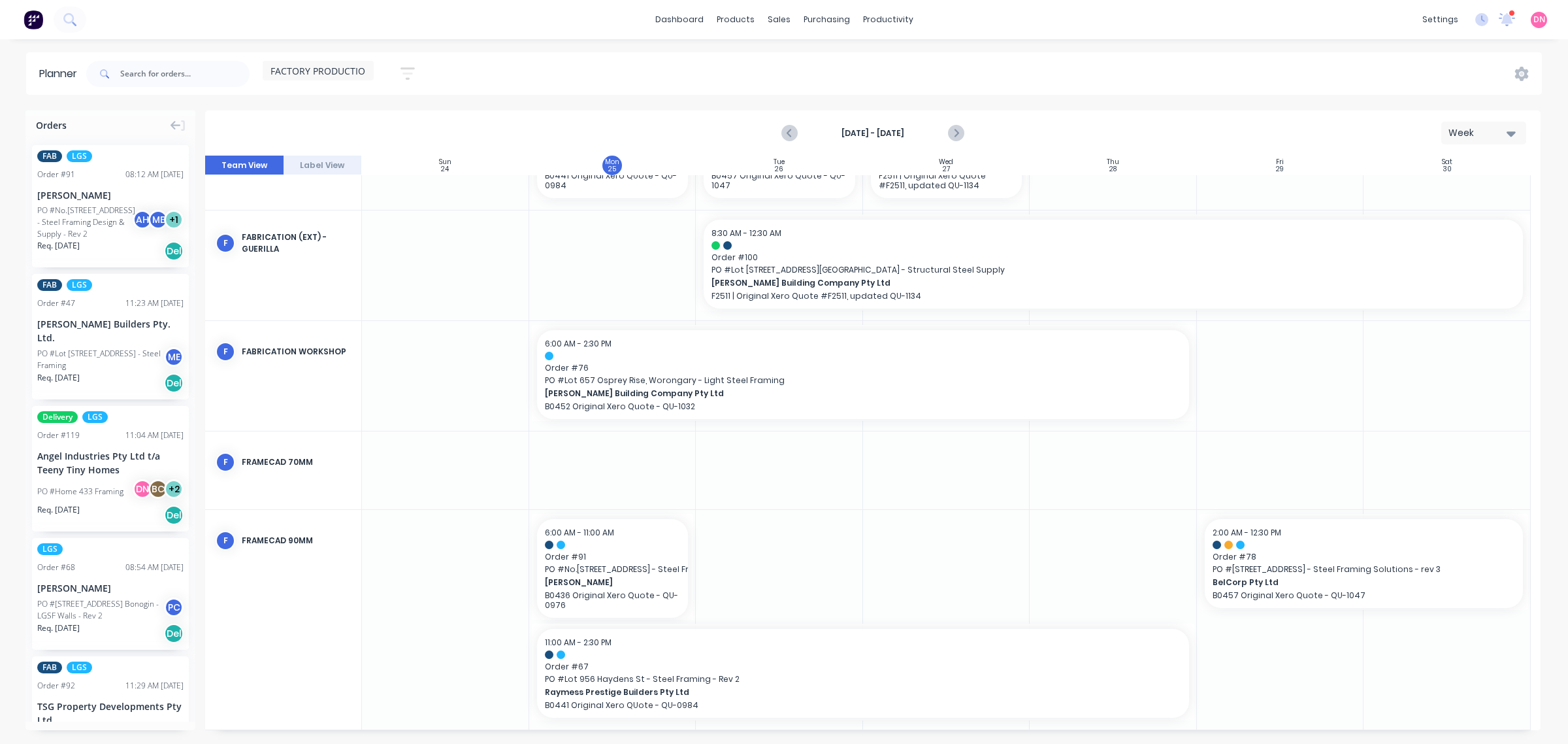
click at [776, 554] on div at bounding box center [779, 619] width 167 height 220
click at [860, 595] on span "Order # 67" at bounding box center [863, 667] width 637 height 12
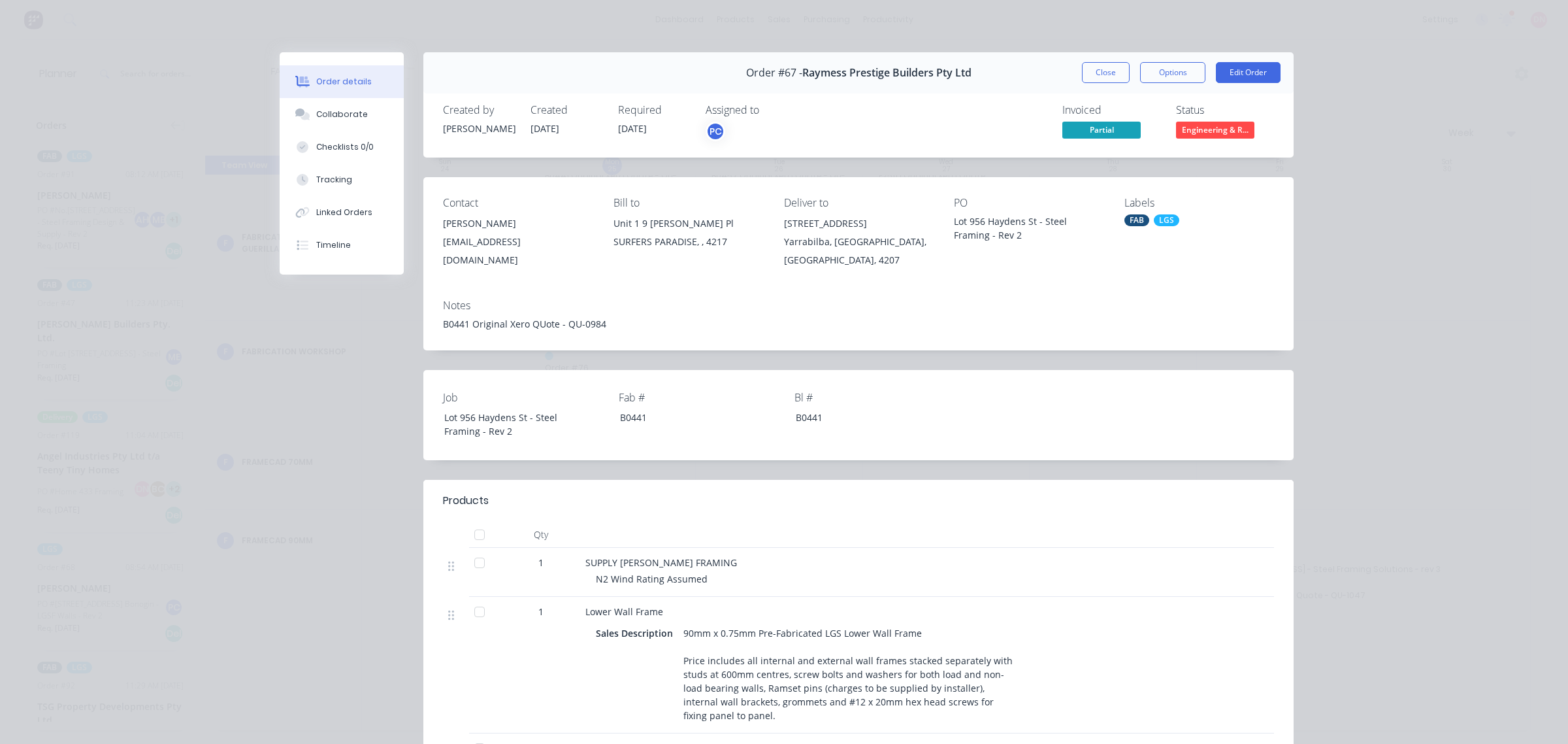
drag, startPoint x: 1106, startPoint y: 69, endPoint x: 1043, endPoint y: 167, distance: 116.5
click at [1105, 69] on button "Close" at bounding box center [1106, 73] width 48 height 21
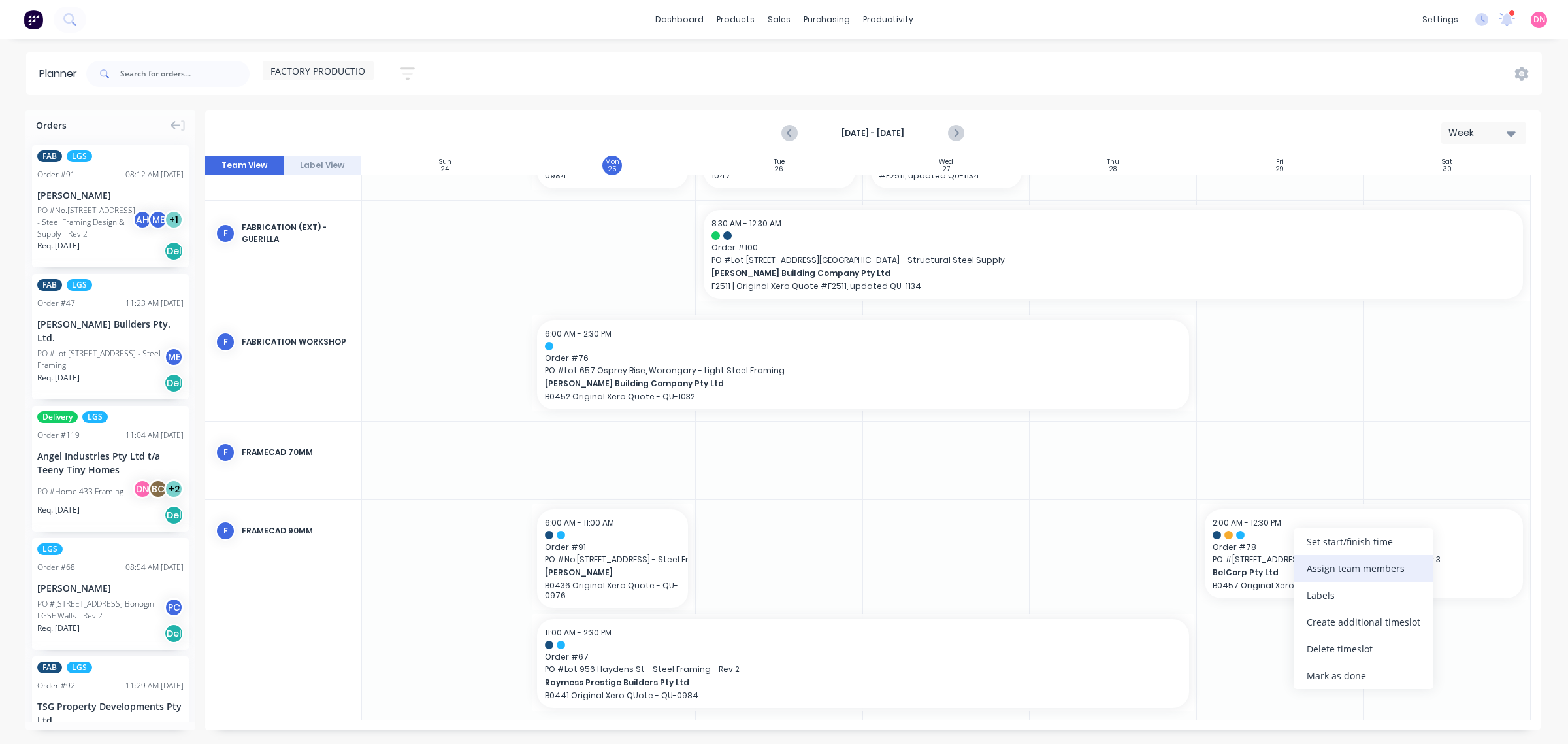
scroll to position [85, 0]
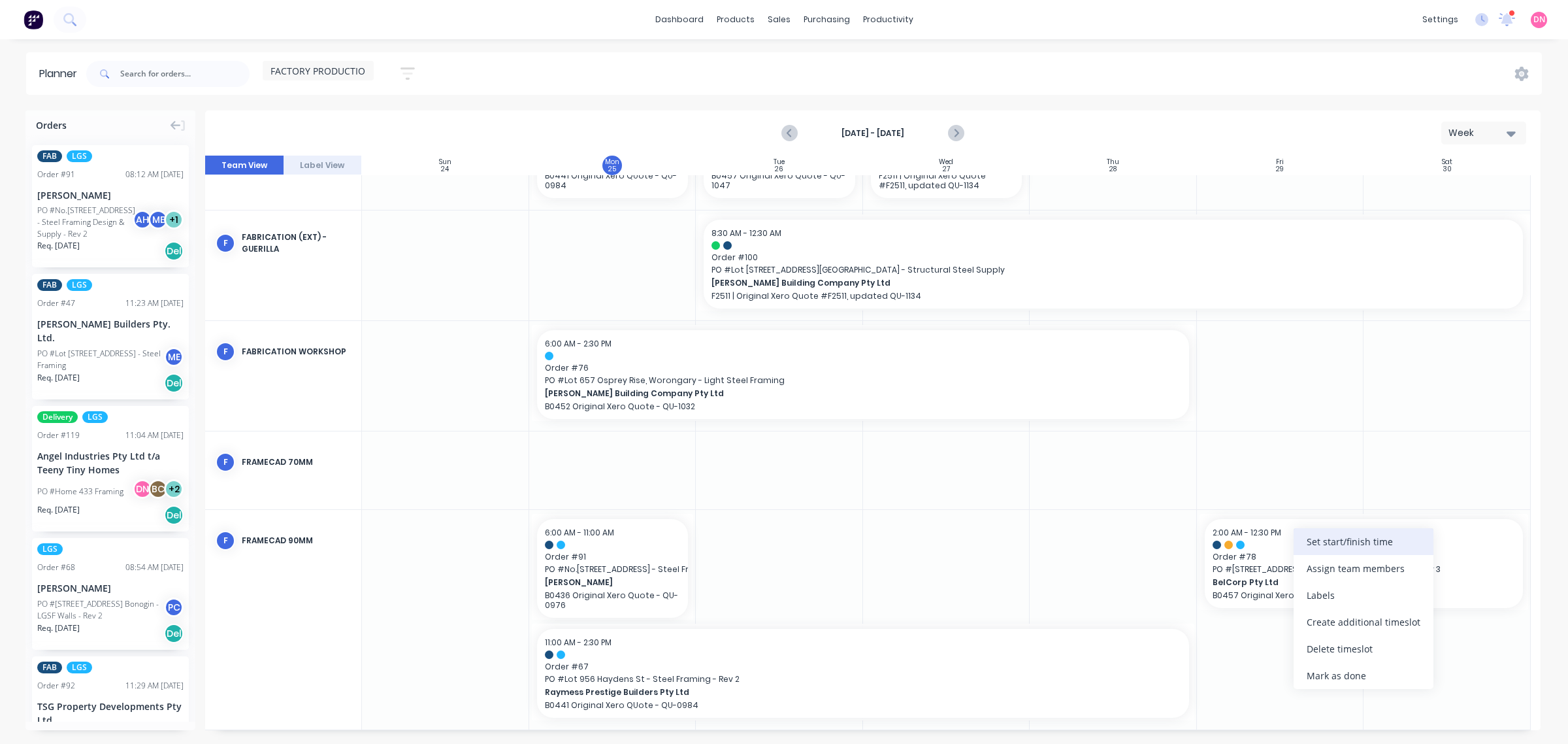
click at [1254, 545] on div "Set start/finish time" at bounding box center [1363, 541] width 140 height 27
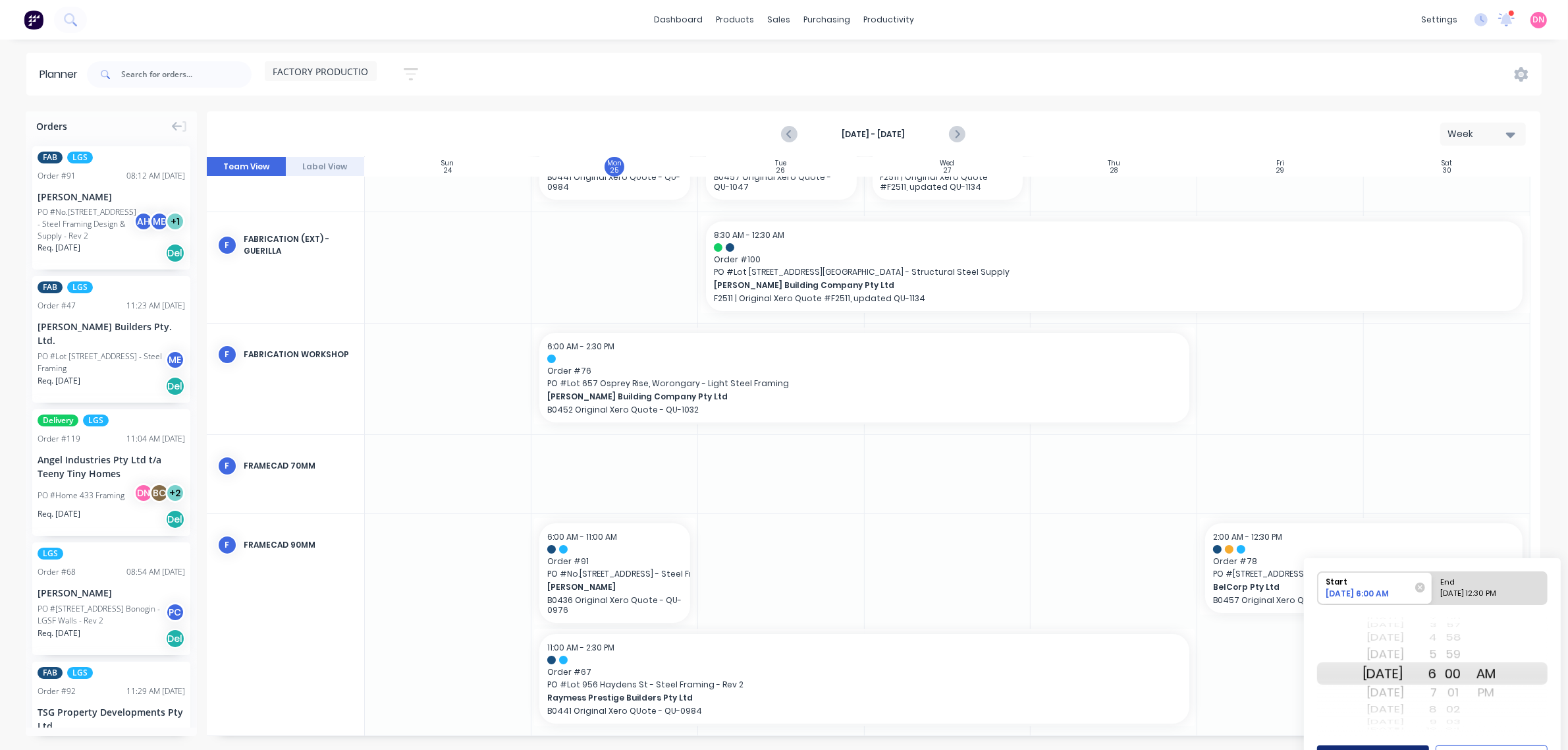
click at [1264, 600] on button "Save" at bounding box center [1373, 757] width 112 height 23
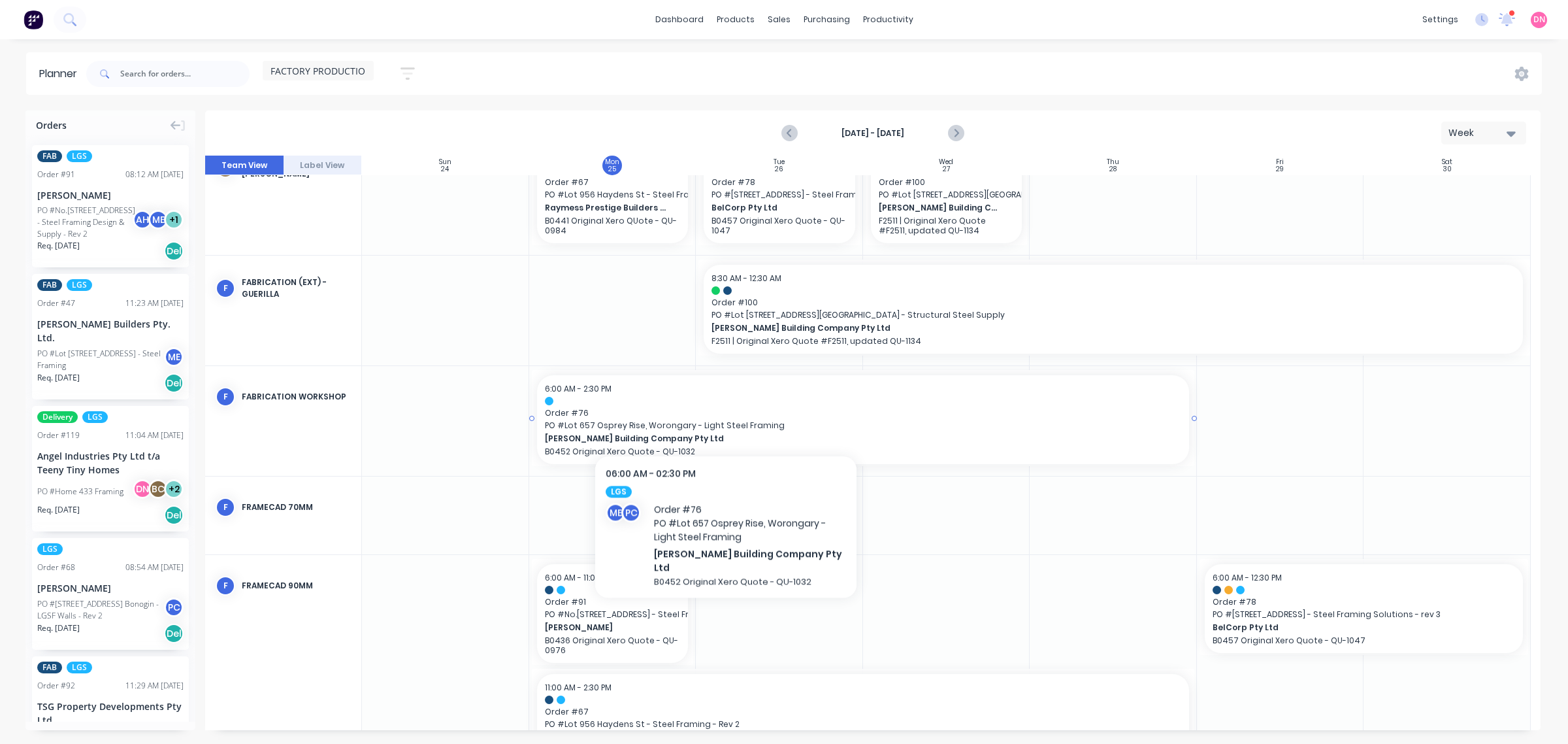
scroll to position [0, 0]
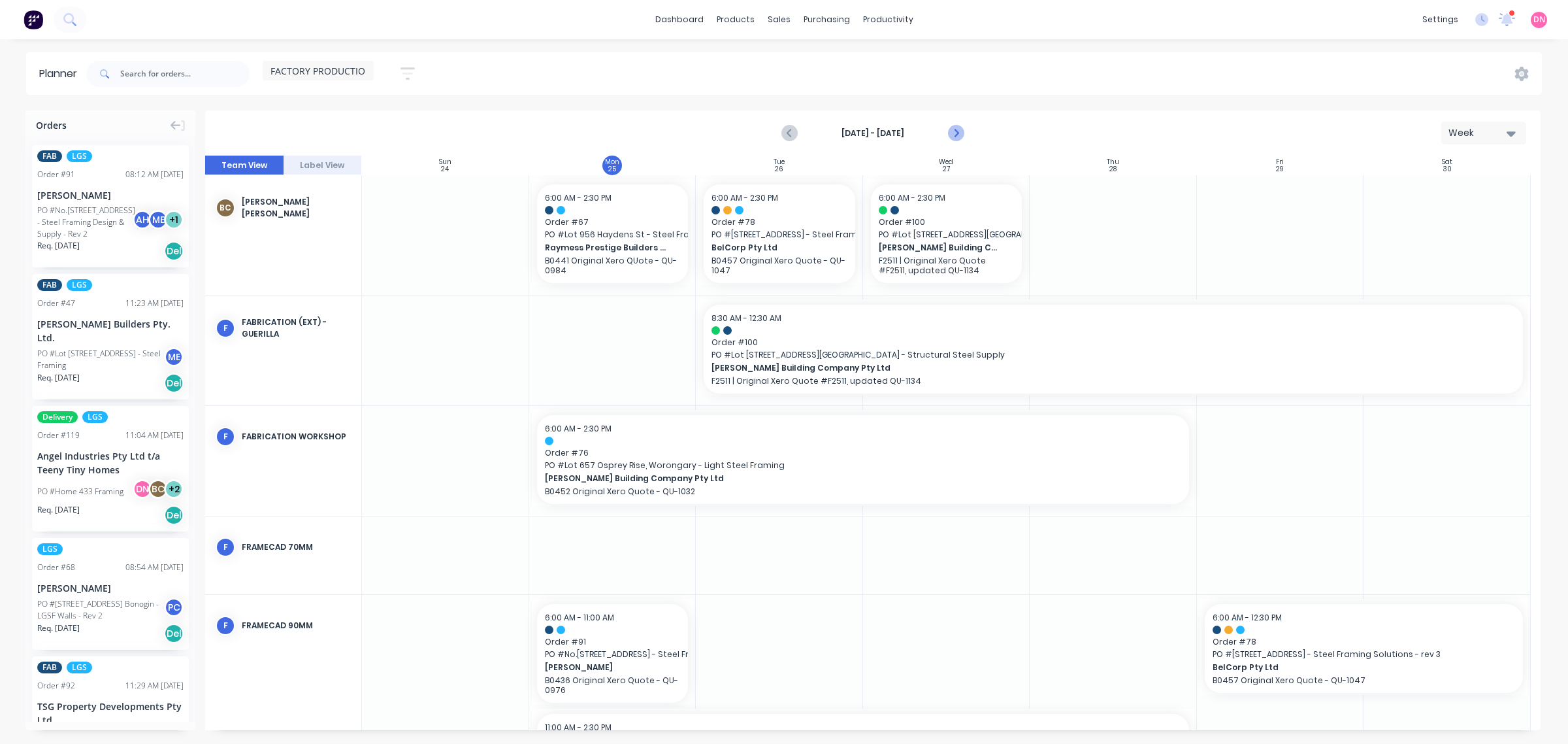
click at [952, 125] on icon "Next page" at bounding box center [955, 133] width 16 height 16
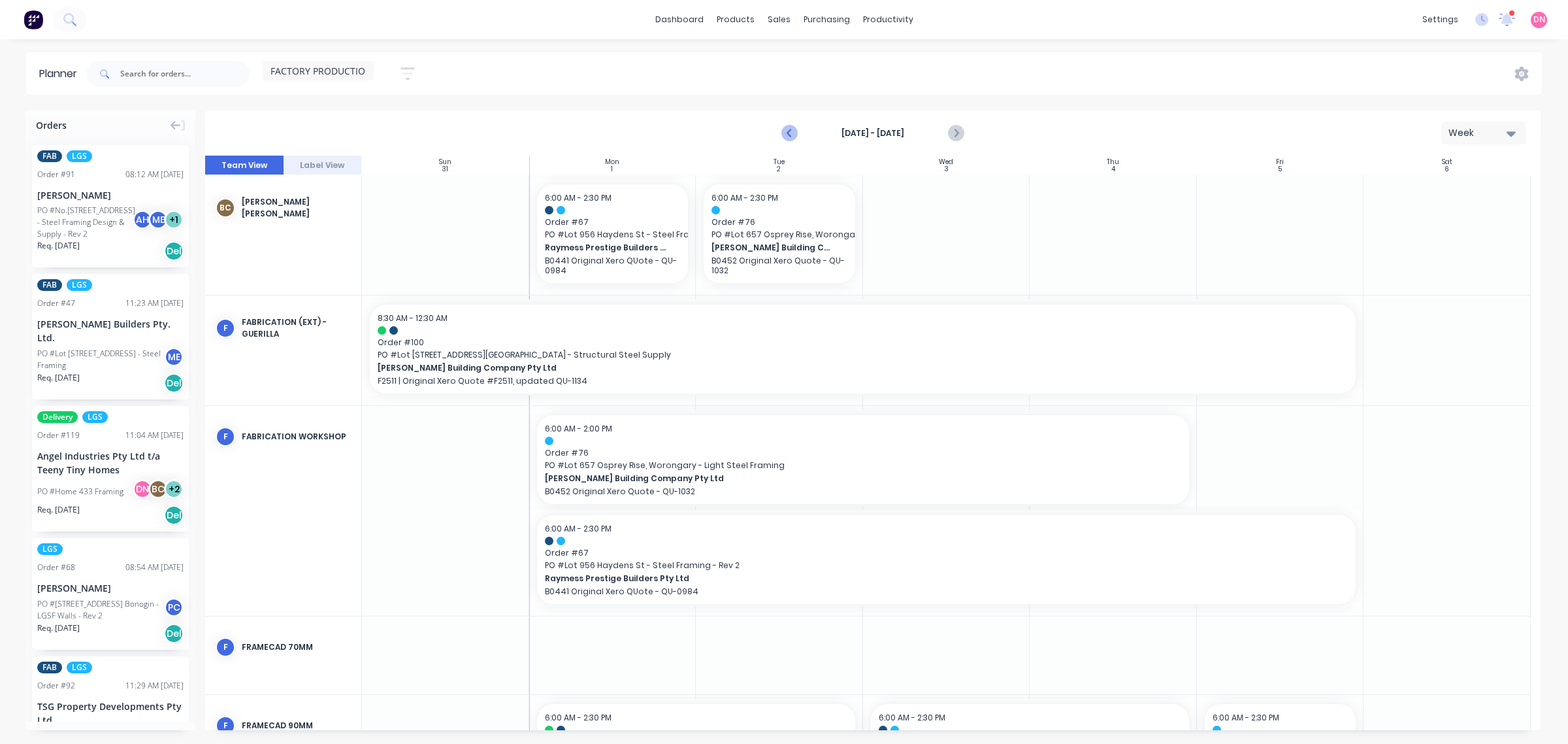
click at [785, 126] on icon "Previous page" at bounding box center [790, 133] width 16 height 16
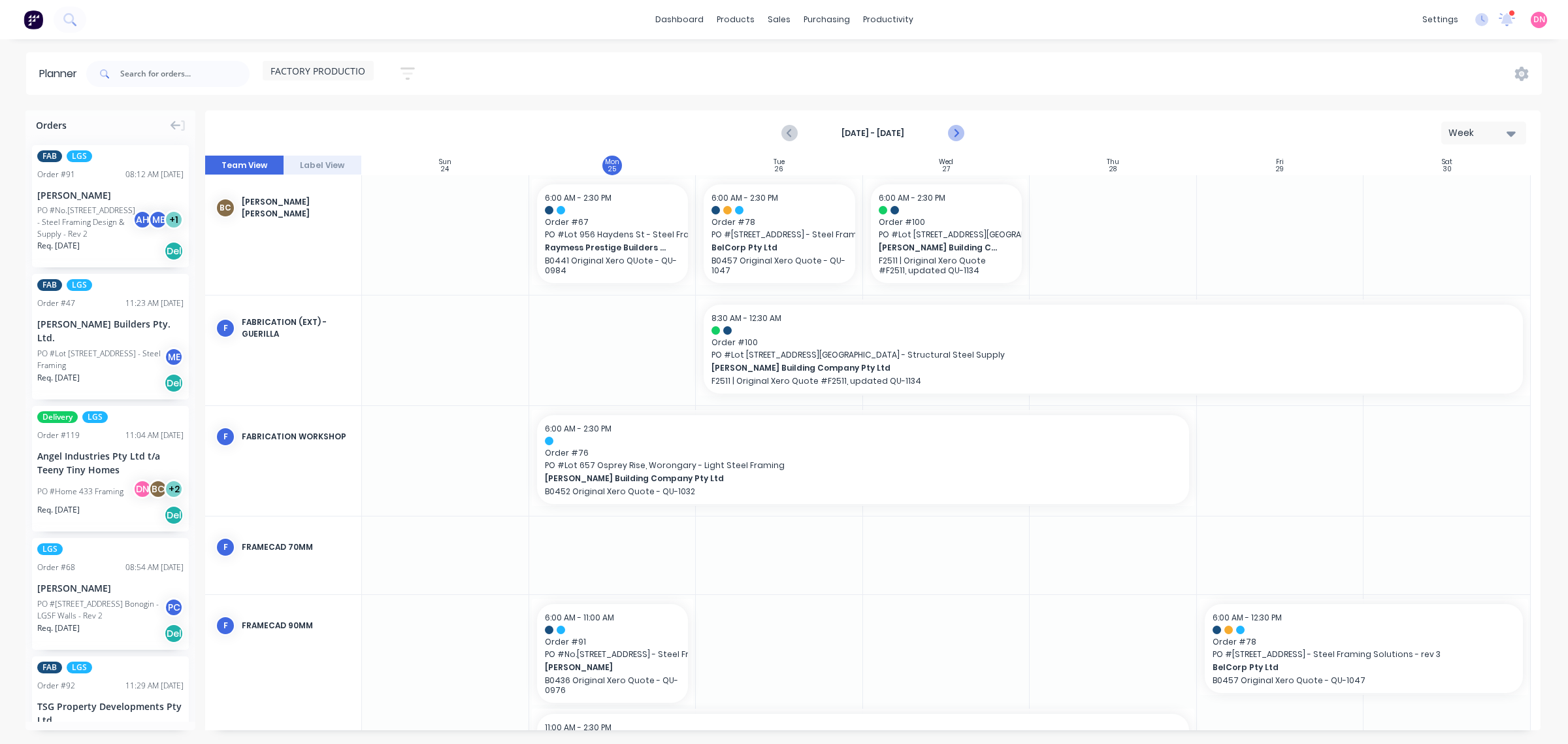
click at [958, 134] on icon "Next page" at bounding box center [955, 133] width 16 height 16
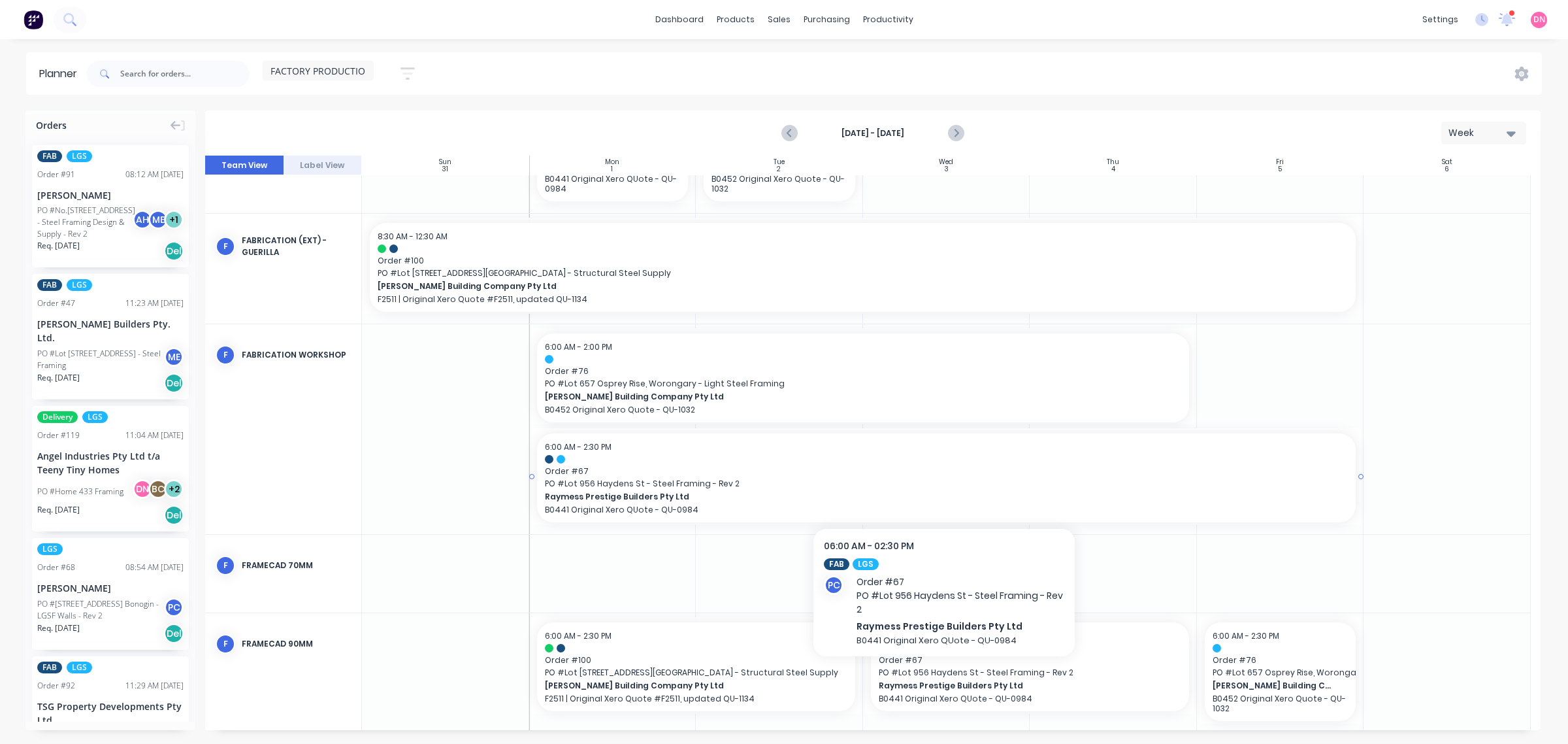
scroll to position [94, 0]
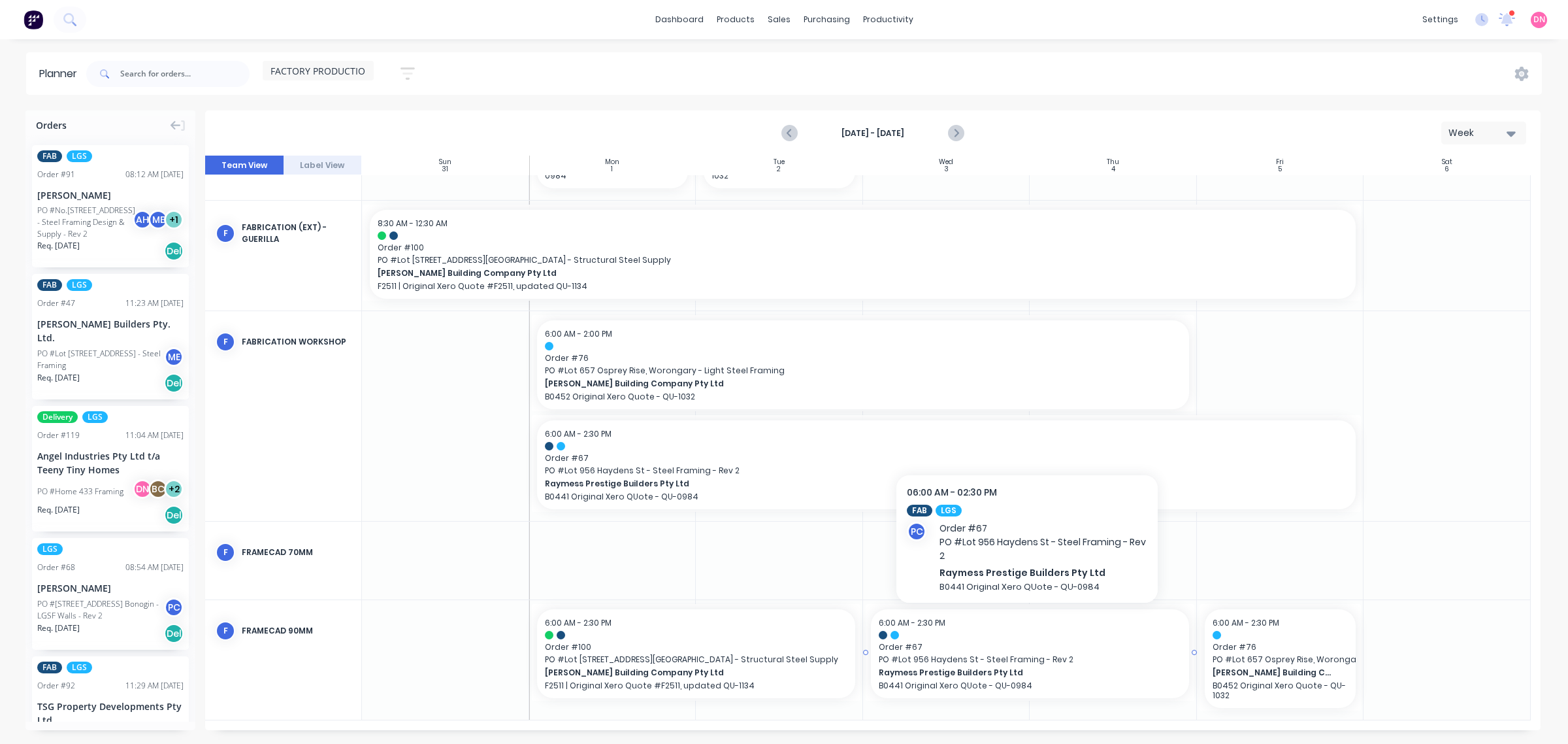
click at [952, 595] on span "Order # 67" at bounding box center [1030, 647] width 302 height 12
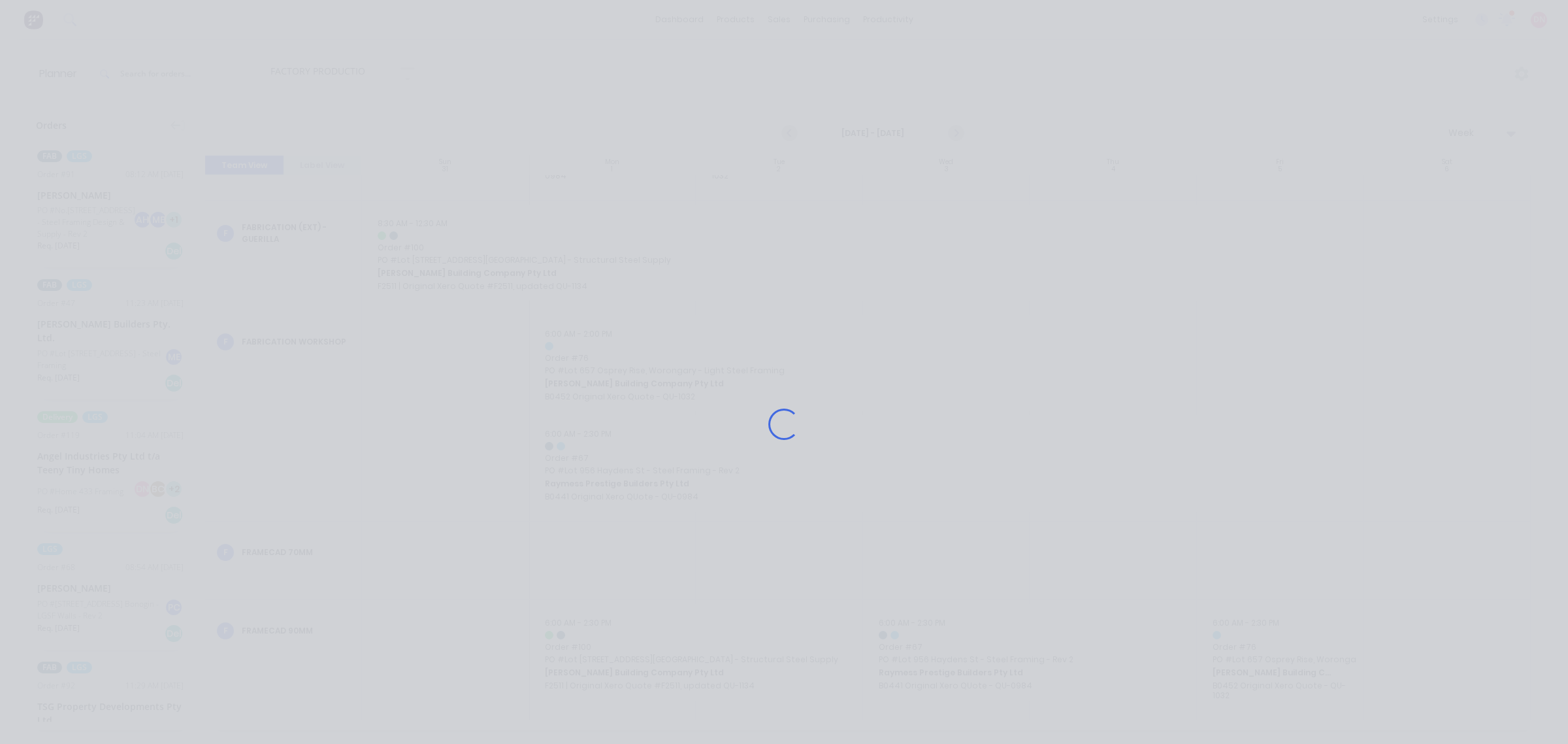
scroll to position [85, 0]
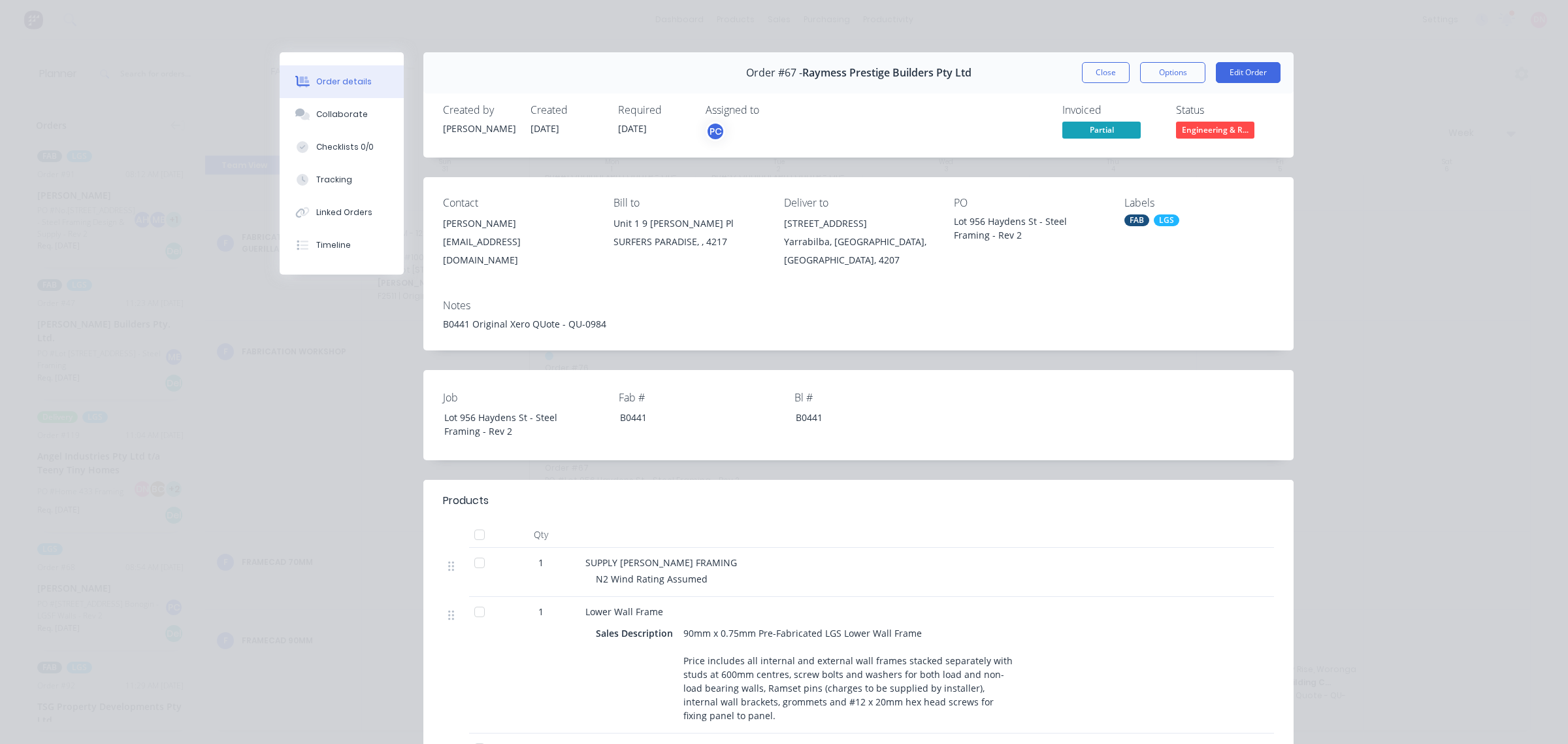
click at [1082, 64] on button "Close" at bounding box center [1106, 73] width 48 height 21
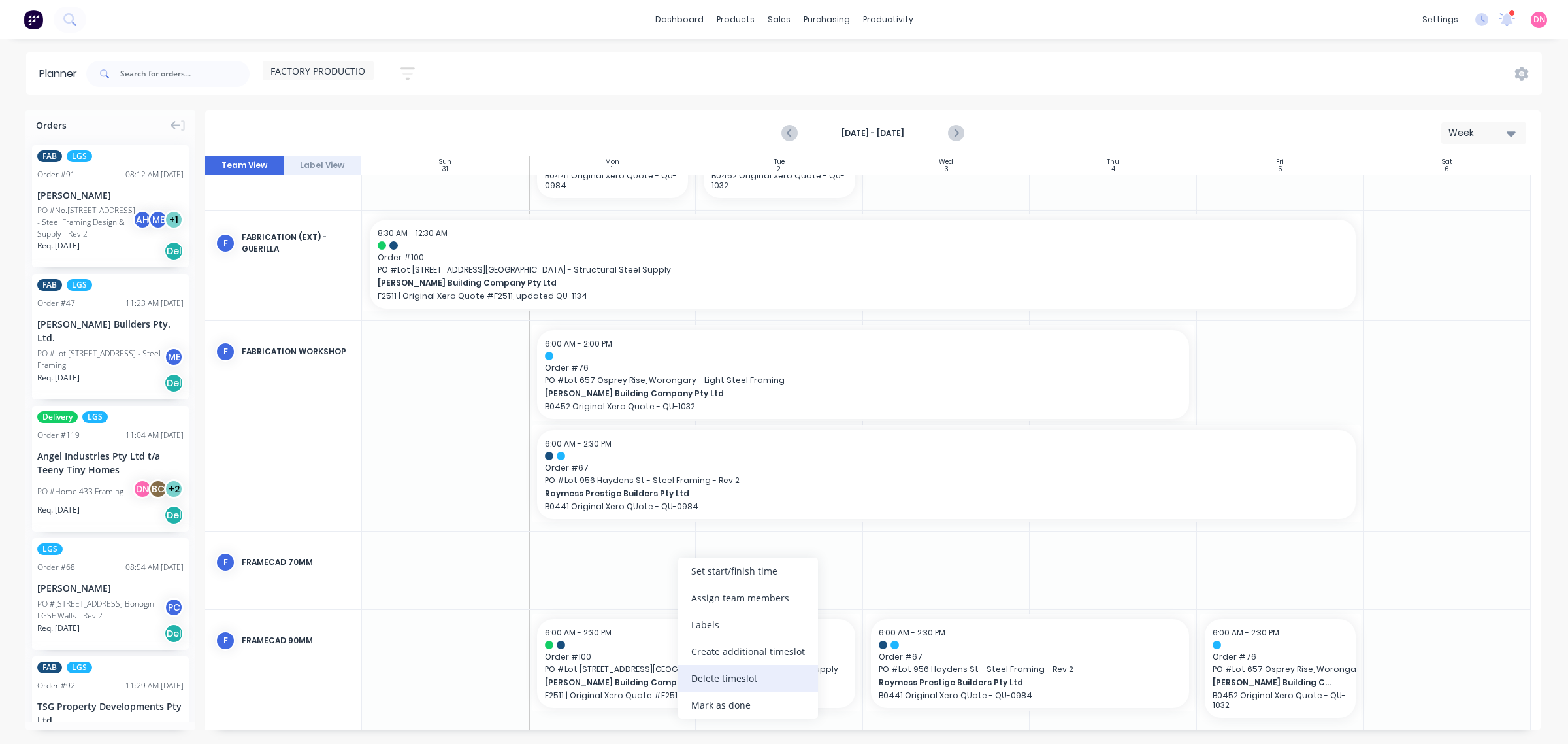
click at [724, 595] on div "Delete timeslot" at bounding box center [748, 678] width 140 height 27
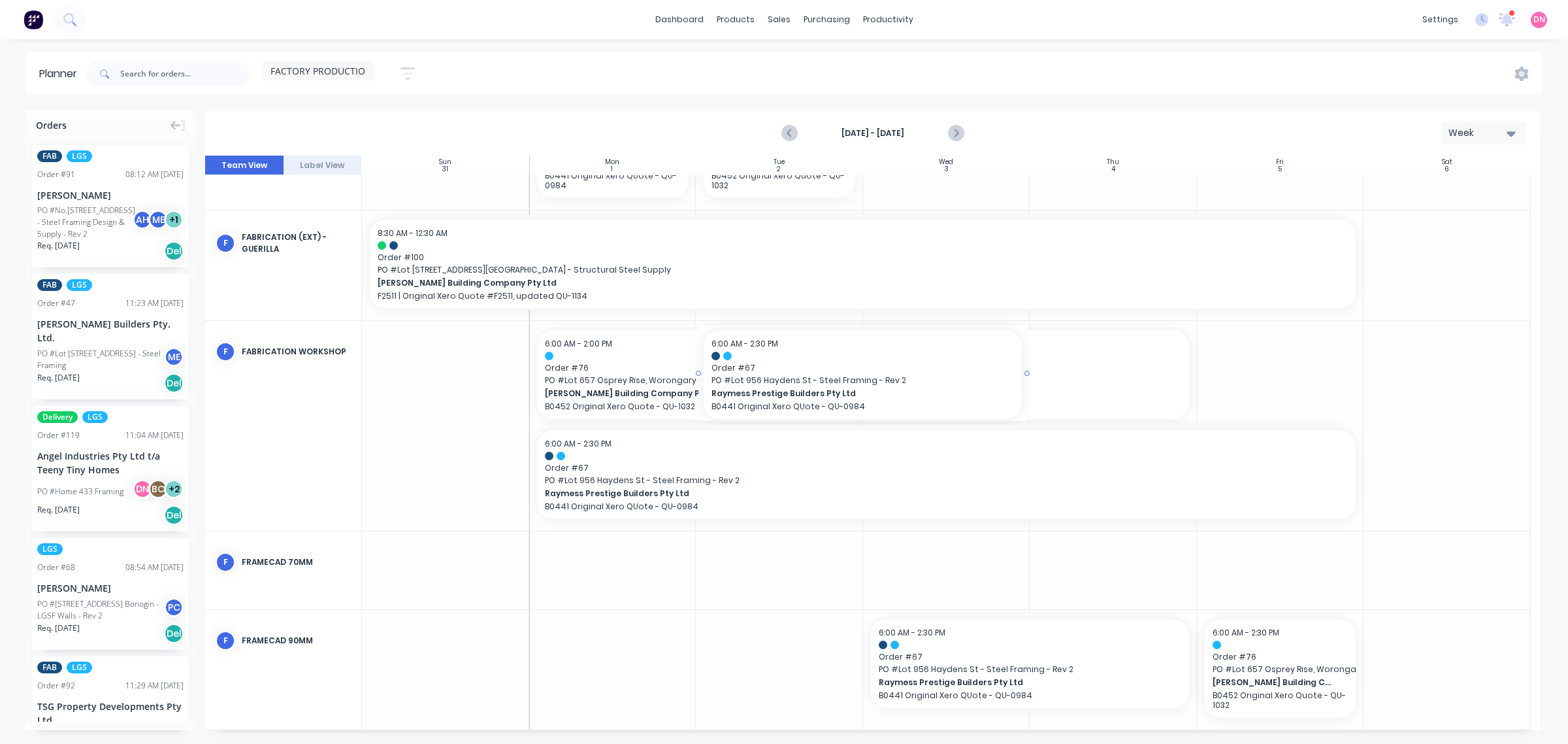
click at [965, 595] on div at bounding box center [873, 443] width 1336 height 575
